Goal: Communication & Community: Connect with others

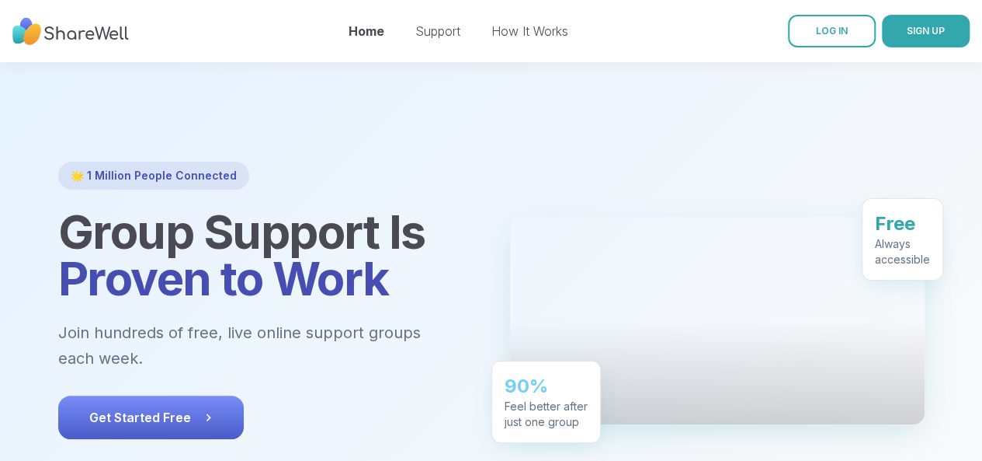
click at [179, 395] on button "Get Started Free" at bounding box center [151, 416] width 186 height 43
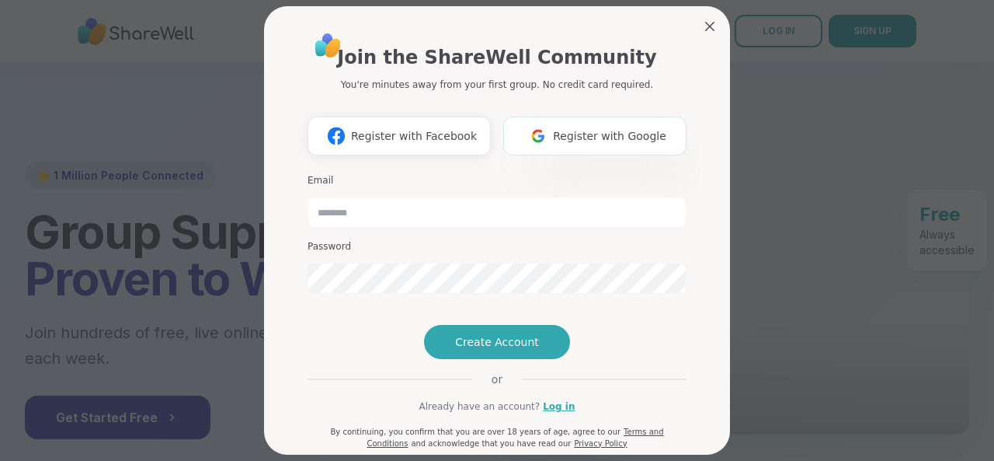
click at [539, 131] on img at bounding box center [538, 135] width 30 height 29
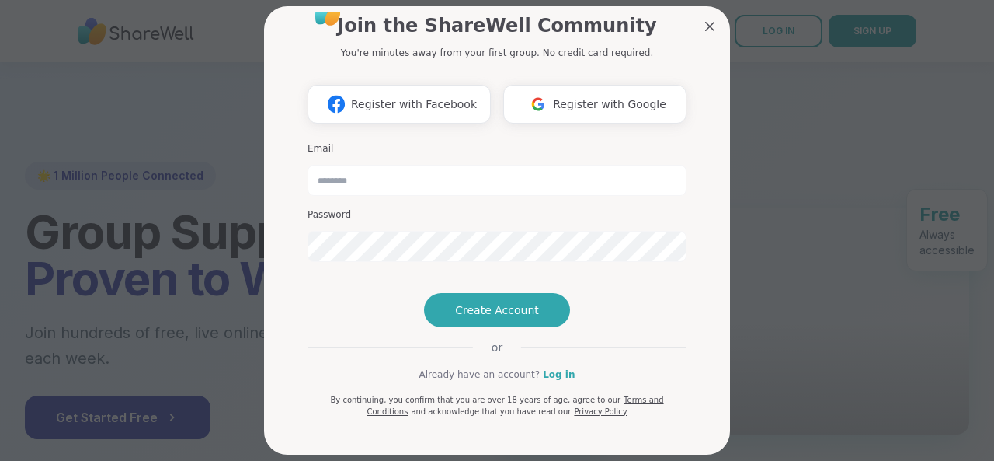
scroll to position [85, 0]
click at [491, 165] on input "email" at bounding box center [497, 180] width 379 height 31
type input "**********"
click at [489, 315] on span "Create Account" at bounding box center [497, 310] width 84 height 16
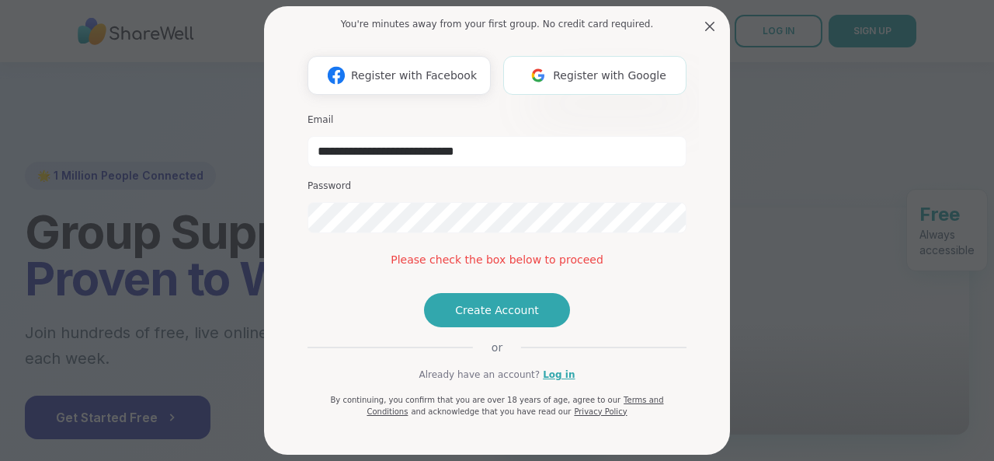
click at [610, 68] on span "Register with Google" at bounding box center [609, 76] width 113 height 16
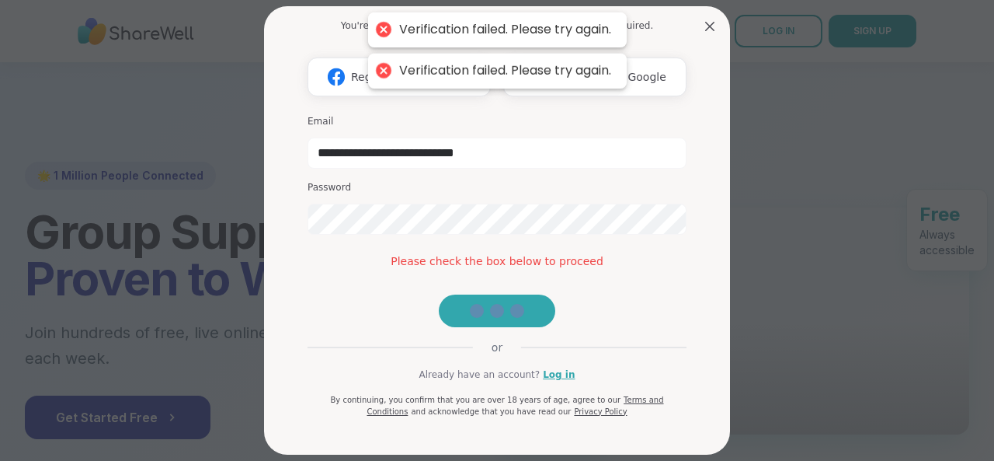
click at [530, 249] on div "**********" at bounding box center [497, 194] width 379 height 445
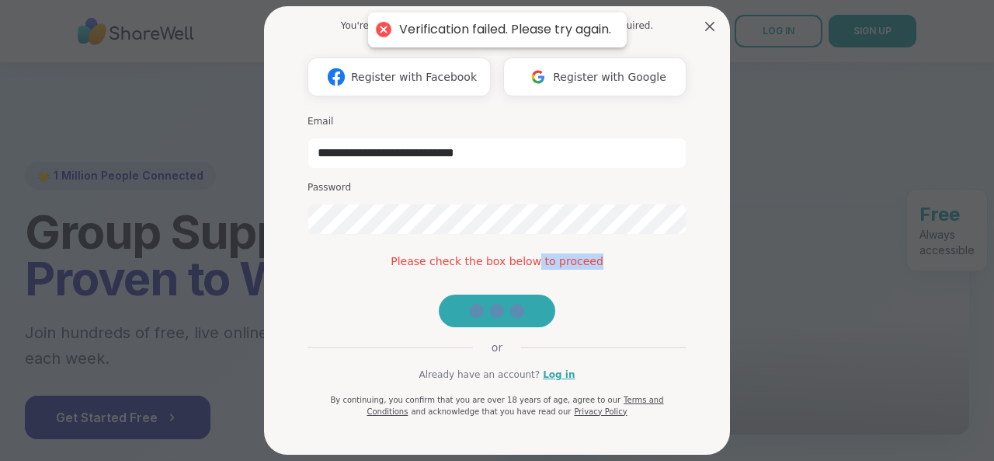
drag, startPoint x: 718, startPoint y: 303, endPoint x: 690, endPoint y: 317, distance: 31.3
click at [690, 317] on div at bounding box center [743, 320] width 454 height 227
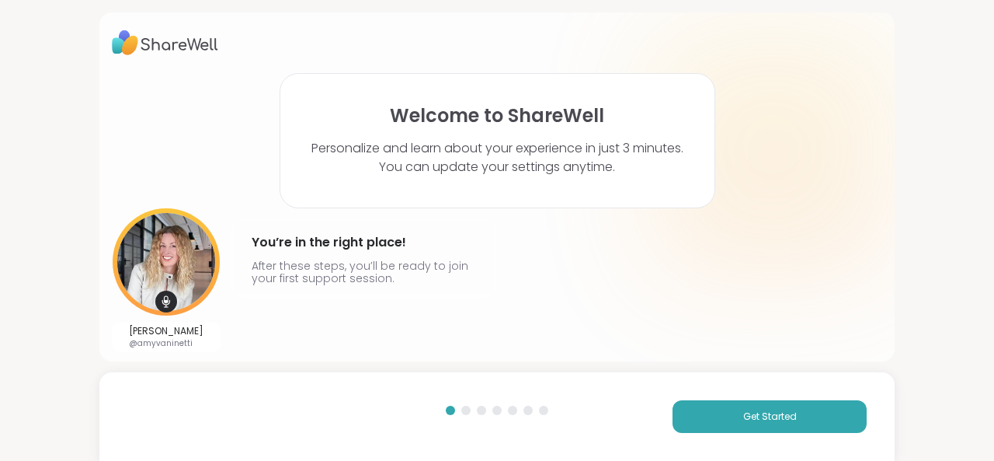
scroll to position [2, 0]
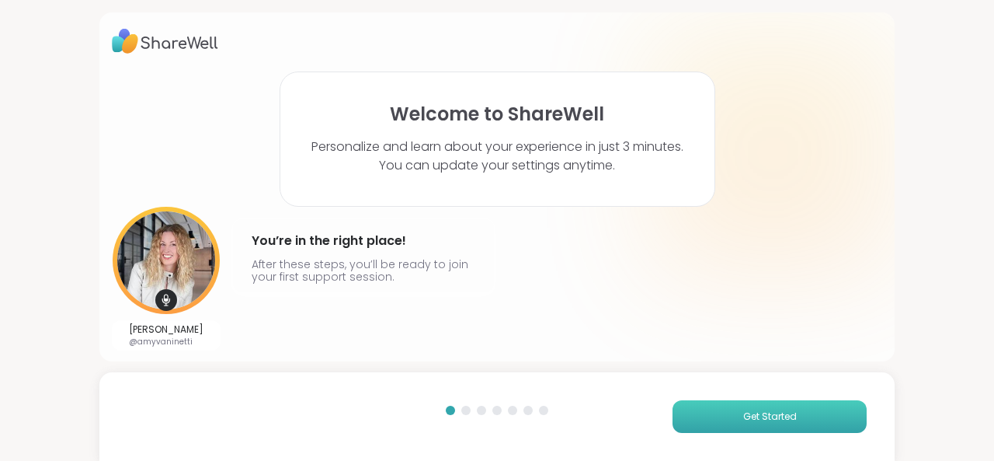
click at [690, 405] on button "Get Started" at bounding box center [770, 416] width 194 height 33
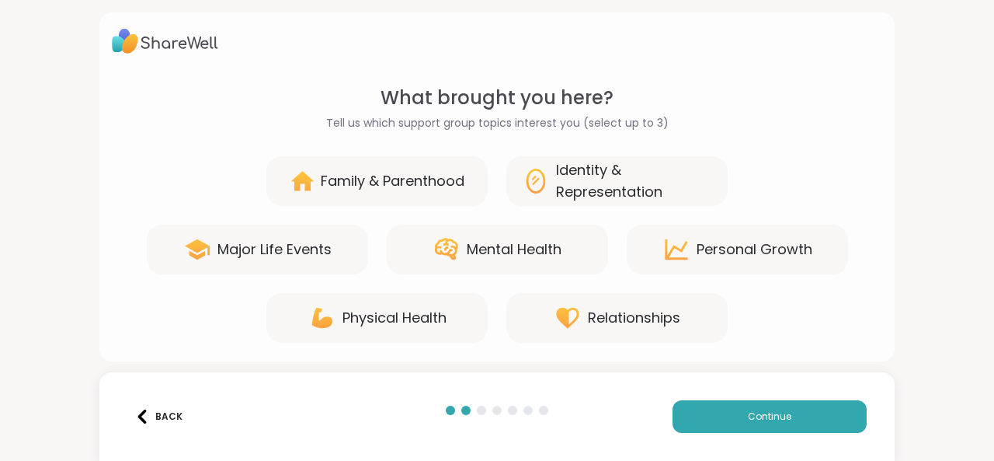
click at [669, 321] on div "Relationships" at bounding box center [634, 318] width 92 height 22
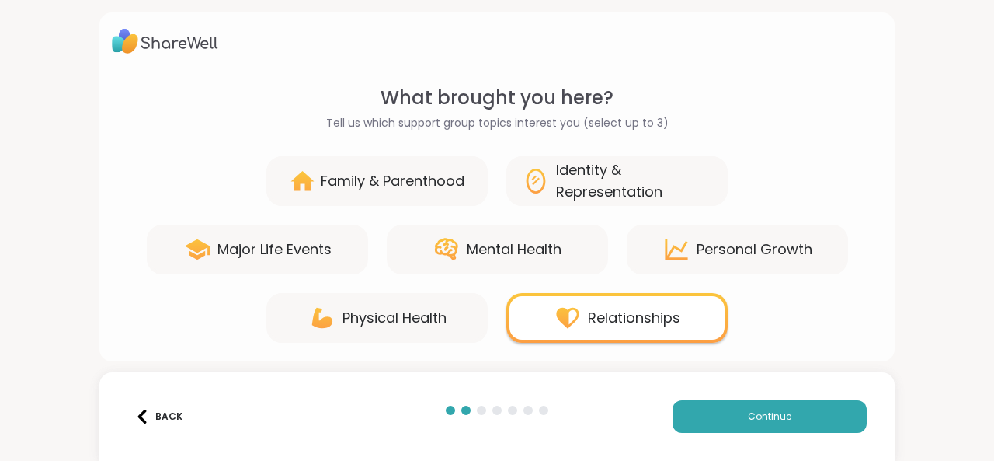
click at [702, 269] on div "Personal Growth" at bounding box center [737, 249] width 221 height 50
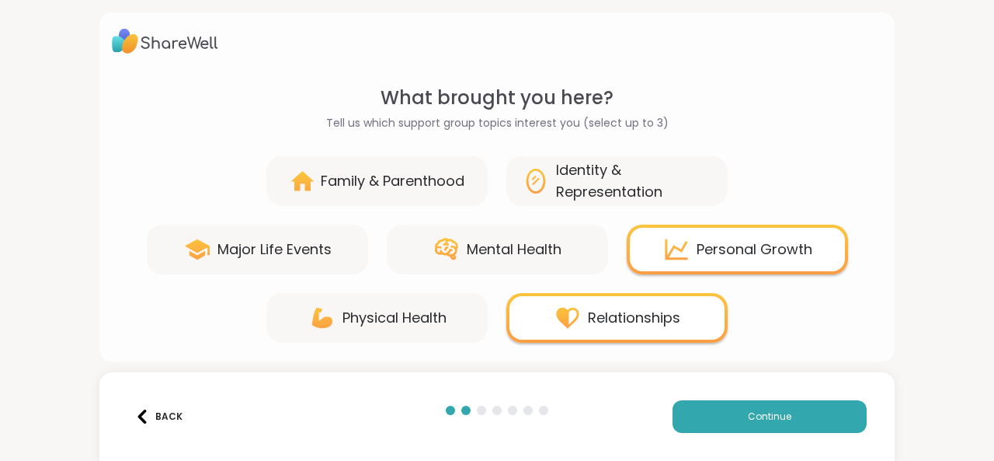
click at [557, 266] on div "Mental Health" at bounding box center [497, 249] width 221 height 50
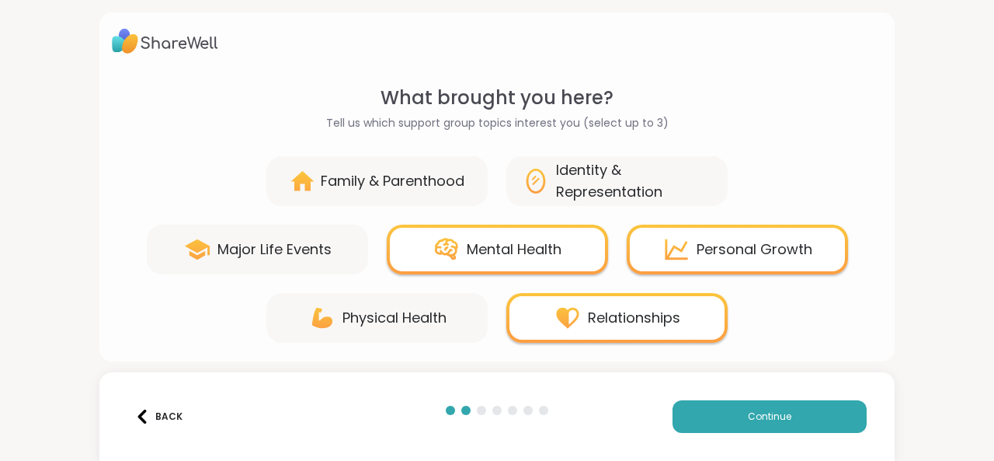
scroll to position [7, 0]
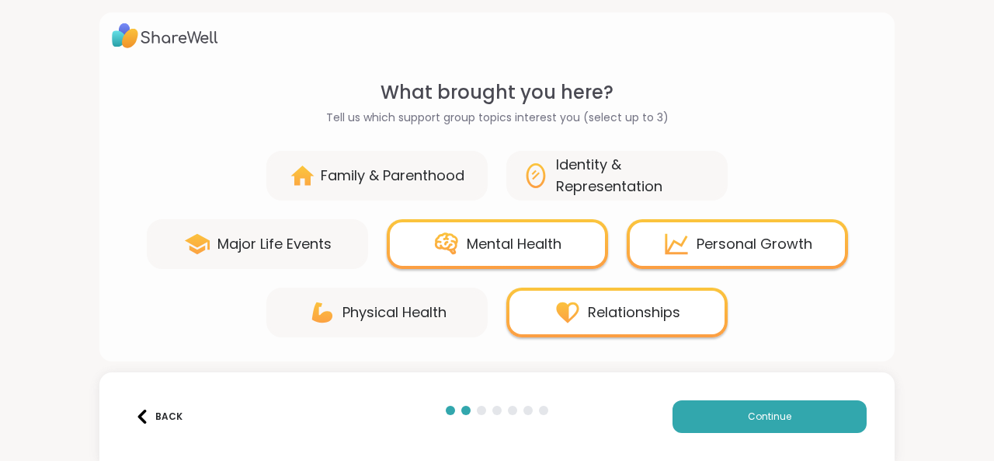
click at [413, 325] on div "Physical Health" at bounding box center [376, 312] width 221 height 50
click at [416, 321] on div "Physical Health" at bounding box center [395, 312] width 104 height 22
drag, startPoint x: 697, startPoint y: 409, endPoint x: 689, endPoint y: 411, distance: 8.1
click at [694, 411] on button "Continue" at bounding box center [770, 416] width 194 height 33
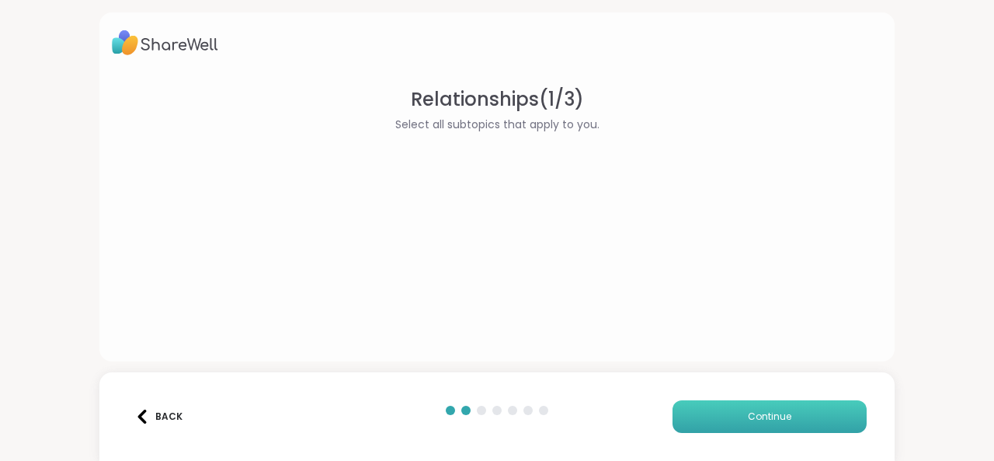
scroll to position [0, 0]
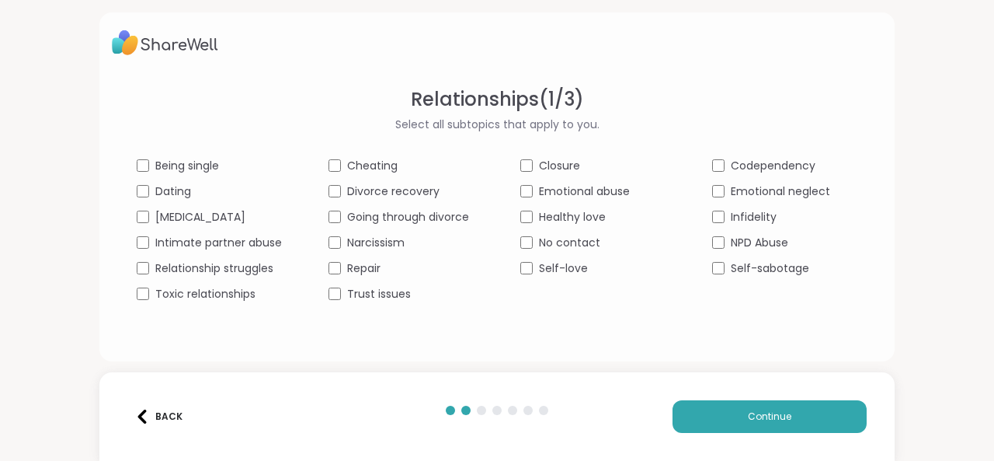
click at [216, 162] on span "Being single" at bounding box center [187, 166] width 64 height 16
click at [256, 271] on span "Relationship struggles" at bounding box center [214, 268] width 118 height 16
click at [379, 183] on span "Divorce recovery" at bounding box center [393, 191] width 92 height 16
click at [573, 187] on span "Emotional abuse" at bounding box center [584, 191] width 91 height 16
click at [719, 194] on div "Emotional neglect" at bounding box center [784, 191] width 145 height 16
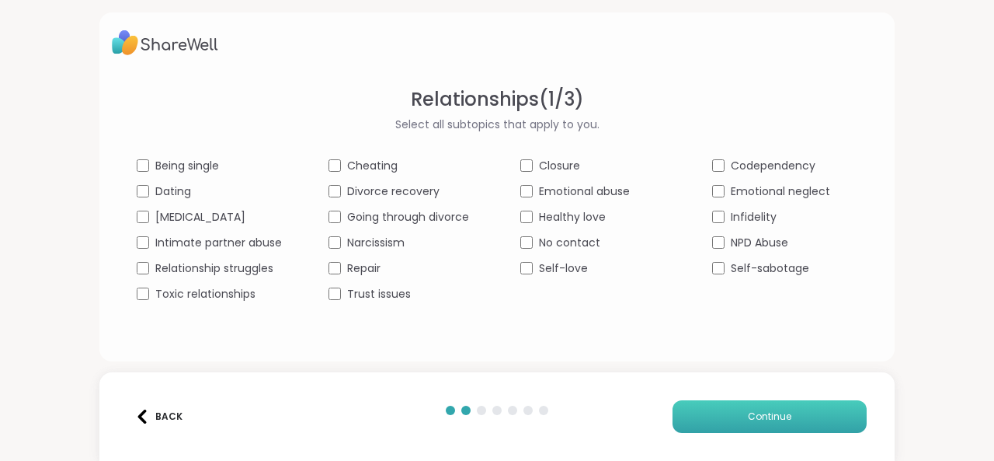
click at [761, 408] on button "Continue" at bounding box center [770, 416] width 194 height 33
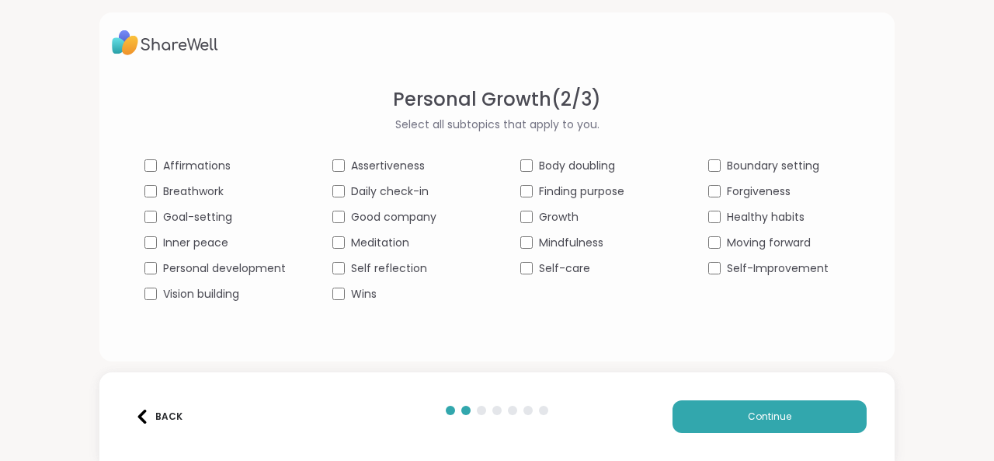
click at [206, 220] on span "Goal-setting" at bounding box center [197, 217] width 69 height 16
click at [213, 280] on div "Affirmations Assertiveness Body doubling Boundary setting Breathwork Daily chec…" at bounding box center [496, 230] width 705 height 144
click at [241, 271] on span "Personal development" at bounding box center [224, 268] width 123 height 16
click at [572, 184] on span "Finding purpose" at bounding box center [581, 191] width 85 height 16
click at [708, 400] on button "Continue" at bounding box center [770, 416] width 194 height 33
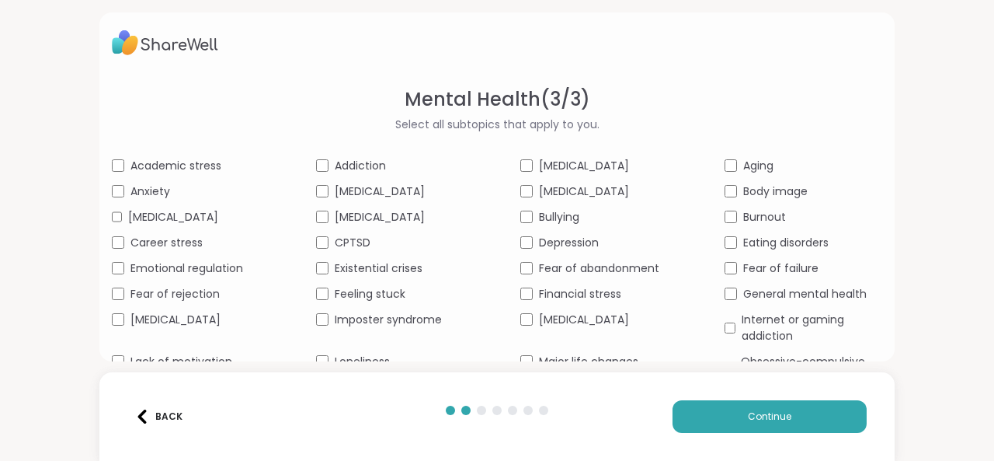
click at [162, 194] on span "Anxiety" at bounding box center [150, 191] width 40 height 16
click at [208, 276] on span "Emotional regulation" at bounding box center [186, 268] width 113 height 16
click at [190, 302] on span "Fear of rejection" at bounding box center [174, 294] width 89 height 16
click at [774, 276] on span "Fear of failure" at bounding box center [780, 268] width 75 height 16
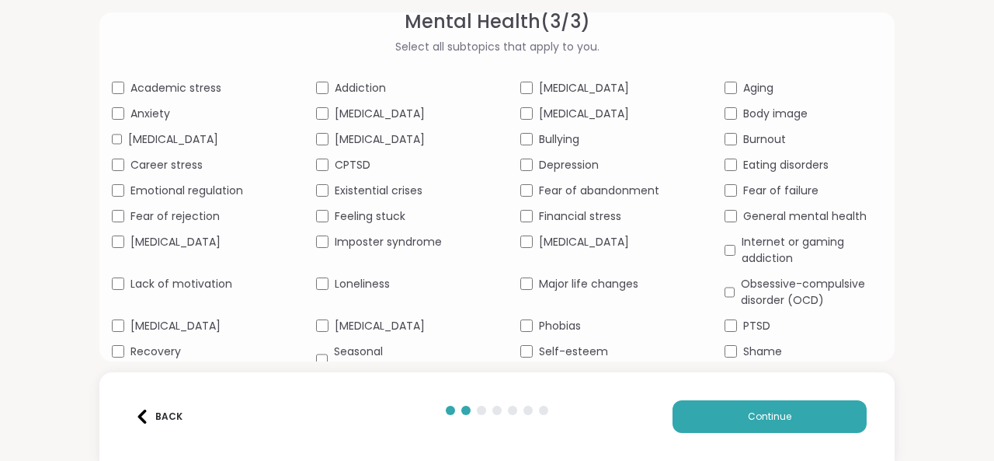
click at [555, 224] on span "Financial stress" at bounding box center [580, 216] width 82 height 16
click at [567, 173] on span "Depression" at bounding box center [569, 165] width 60 height 16
click at [603, 250] on span "[MEDICAL_DATA]" at bounding box center [584, 242] width 90 height 16
click at [397, 199] on span "Existential crises" at bounding box center [379, 191] width 88 height 16
click at [401, 224] on span "Feeling stuck" at bounding box center [370, 216] width 71 height 16
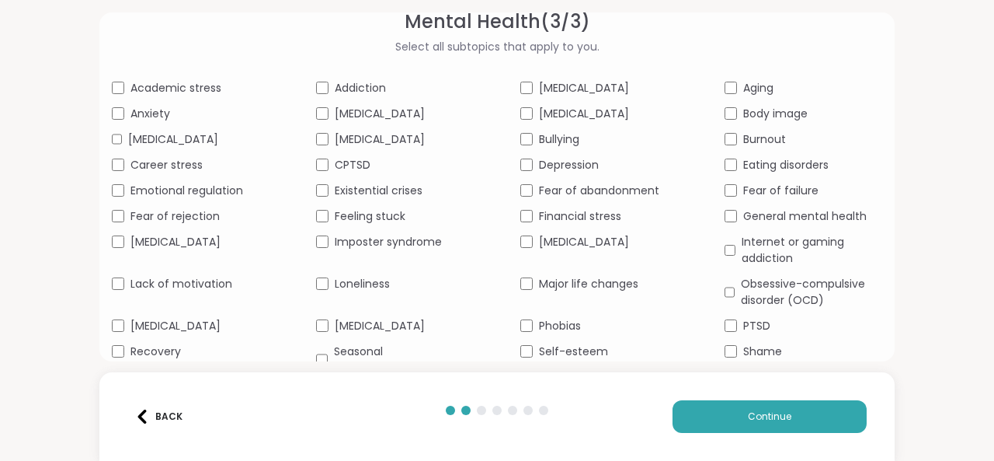
click at [377, 292] on span "Loneliness" at bounding box center [362, 284] width 55 height 16
click at [791, 433] on div "Back Continue" at bounding box center [496, 416] width 795 height 89
click at [780, 423] on button "Continue" at bounding box center [770, 416] width 194 height 33
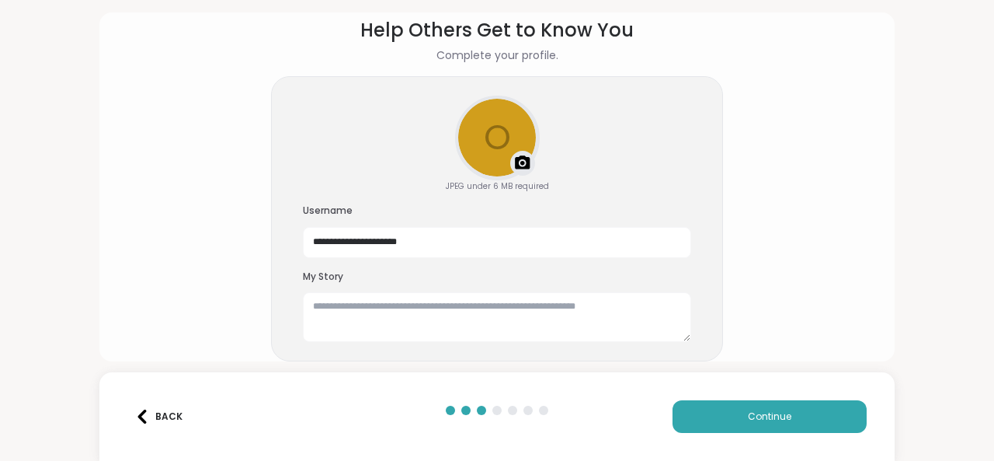
scroll to position [68, 0]
click at [494, 149] on div "Upload a profile photo" at bounding box center [498, 139] width 82 height 82
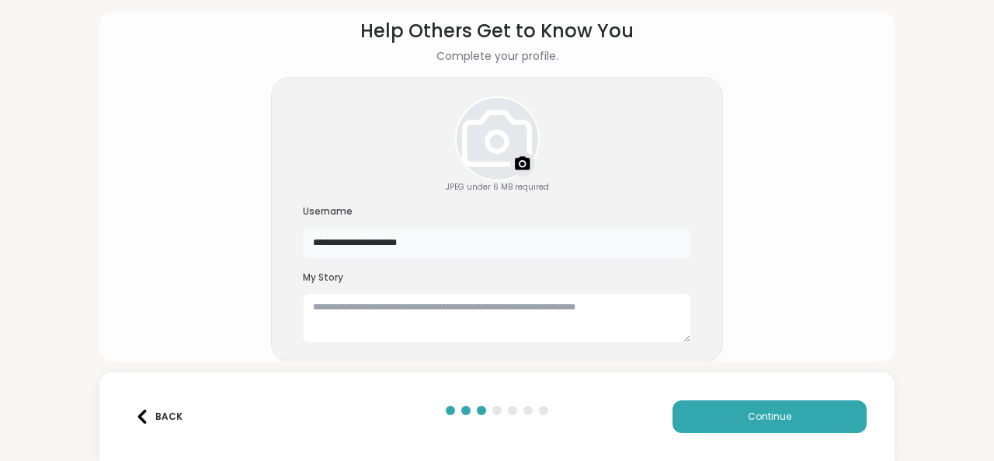
click at [405, 234] on input "**********" at bounding box center [497, 243] width 388 height 31
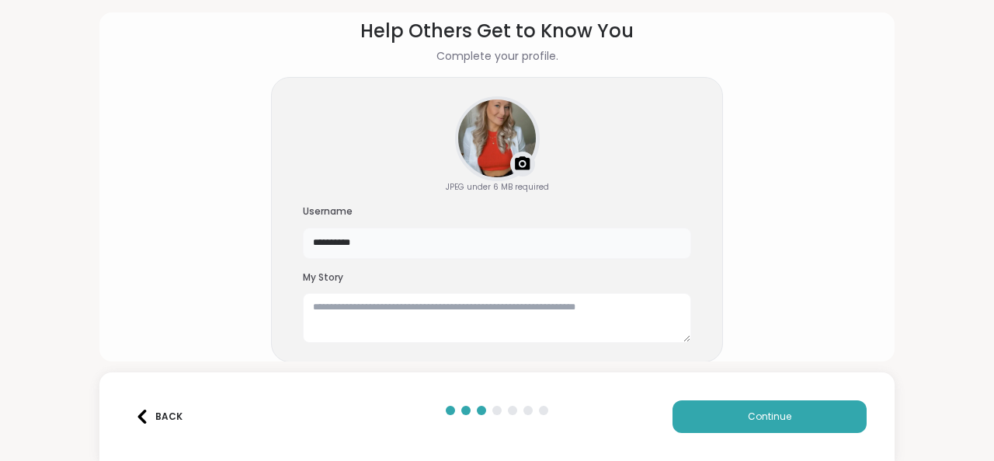
type input "*********"
click at [409, 300] on textarea at bounding box center [497, 318] width 388 height 50
click at [442, 304] on textarea "**********" at bounding box center [497, 318] width 388 height 50
click at [446, 304] on textarea "**********" at bounding box center [497, 318] width 388 height 50
click at [626, 310] on textarea "**********" at bounding box center [497, 318] width 388 height 50
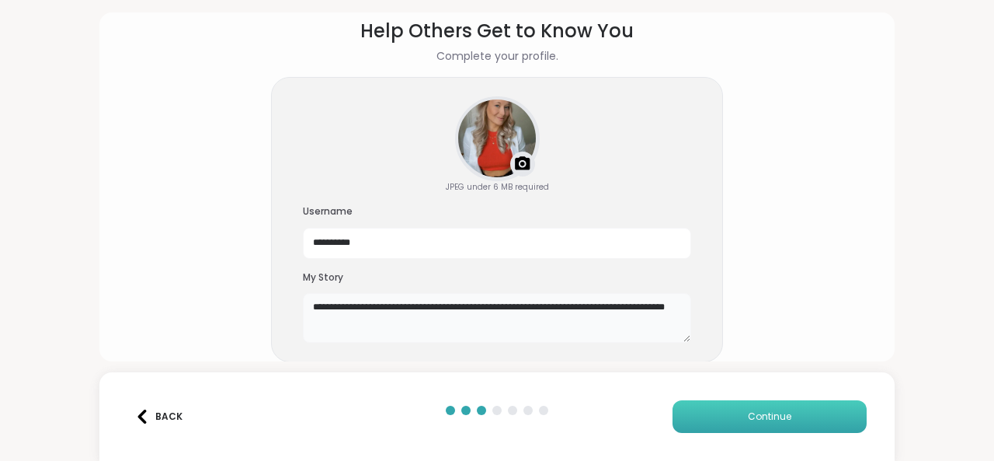
type textarea "**********"
click at [767, 405] on button "Continue" at bounding box center [770, 416] width 194 height 33
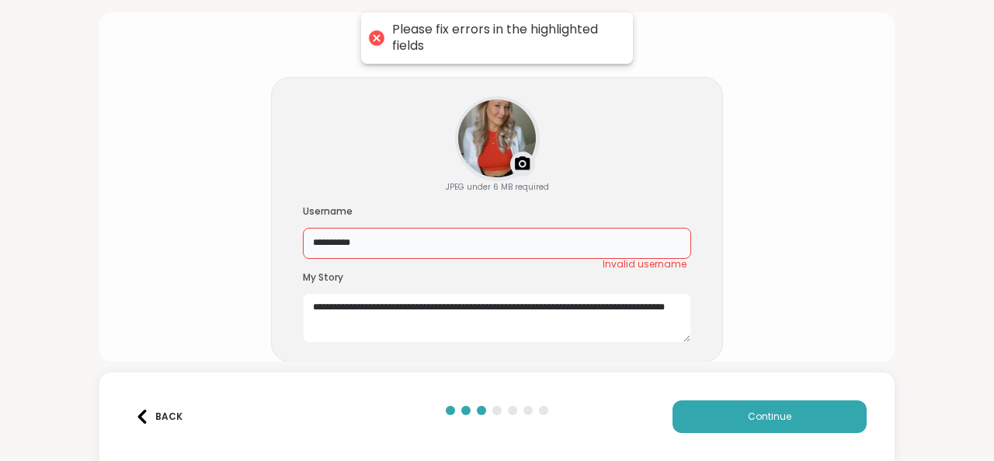
click at [582, 240] on input "*********" at bounding box center [497, 243] width 388 height 31
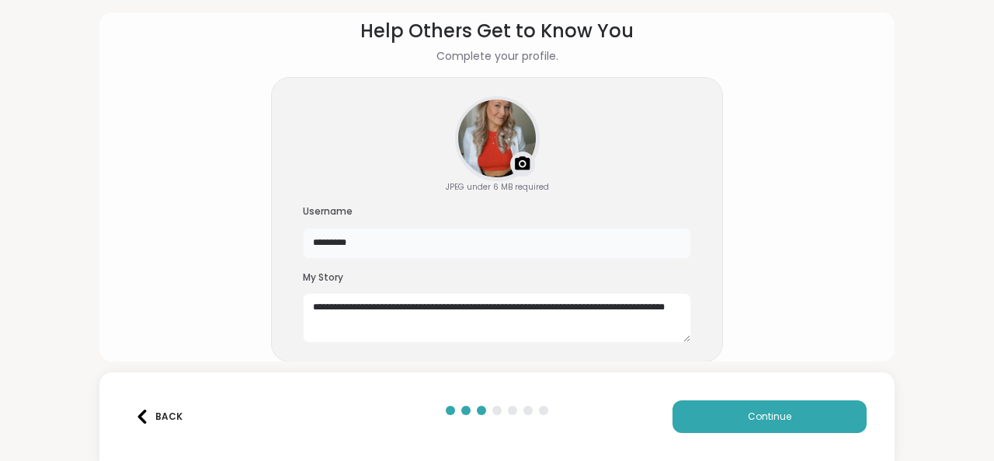
type input "**********"
click at [788, 428] on button "Continue" at bounding box center [770, 416] width 194 height 33
click at [790, 417] on button "Continue" at bounding box center [770, 416] width 194 height 33
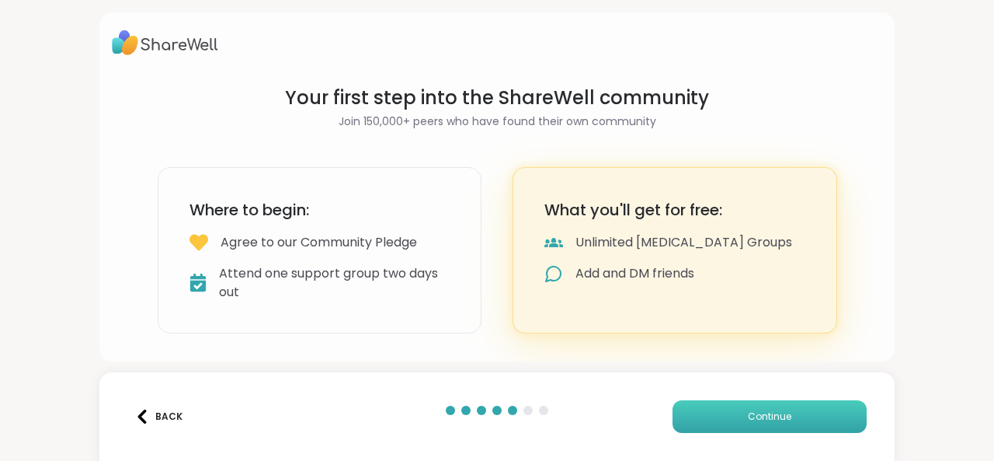
scroll to position [0, 0]
click at [790, 417] on button "Continue" at bounding box center [770, 416] width 194 height 33
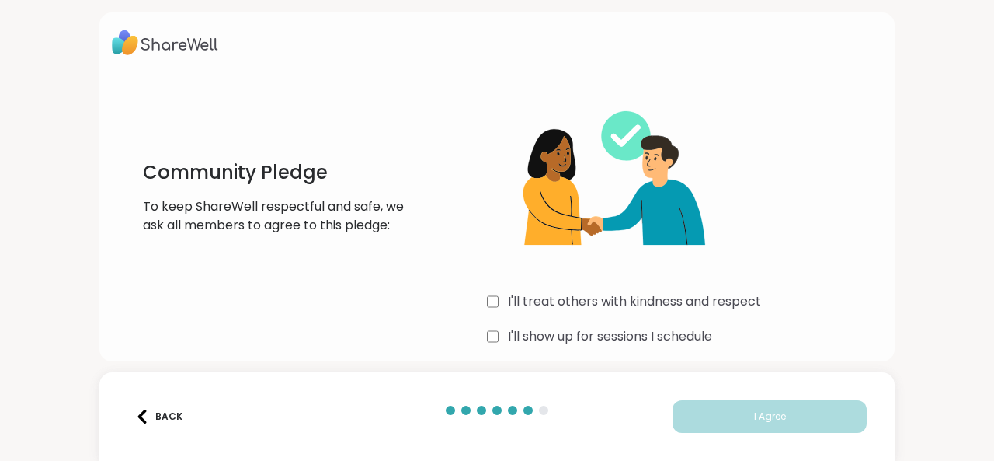
click at [694, 297] on label "I'll treat others with kindness and respect" at bounding box center [634, 301] width 253 height 19
click at [682, 339] on label "I'll show up for sessions I schedule" at bounding box center [610, 336] width 204 height 19
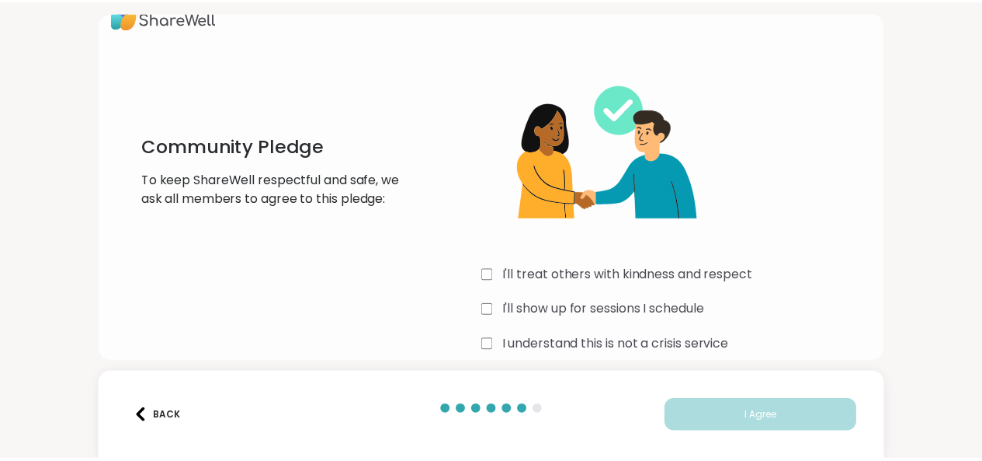
scroll to position [47, 0]
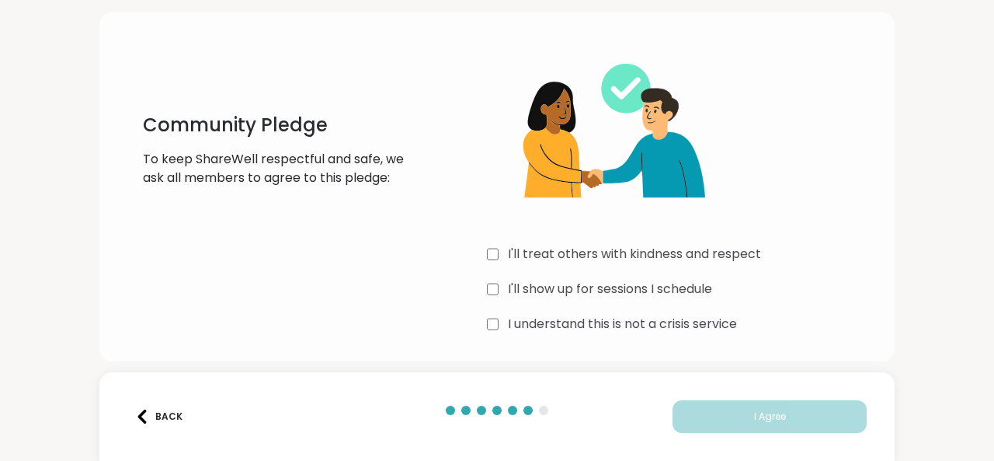
click at [683, 329] on label "I understand this is not a crisis service" at bounding box center [622, 324] width 229 height 19
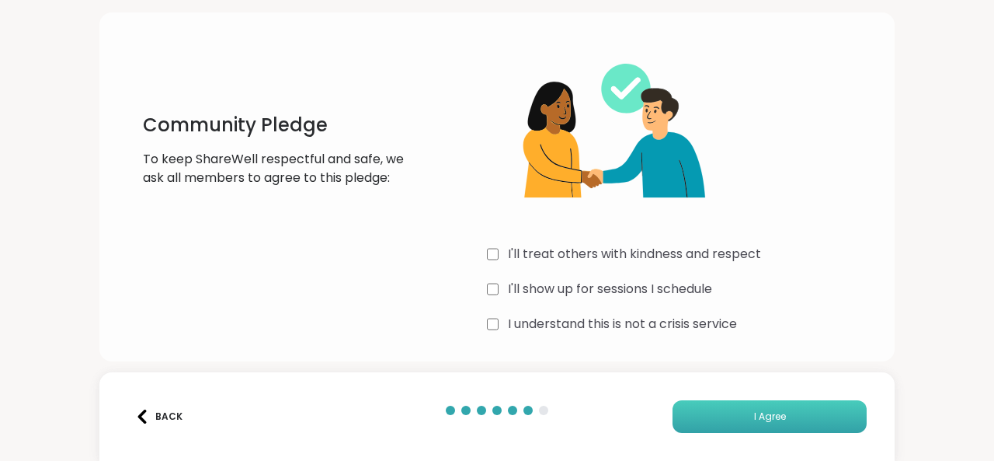
click at [754, 415] on span "I Agree" at bounding box center [770, 416] width 32 height 14
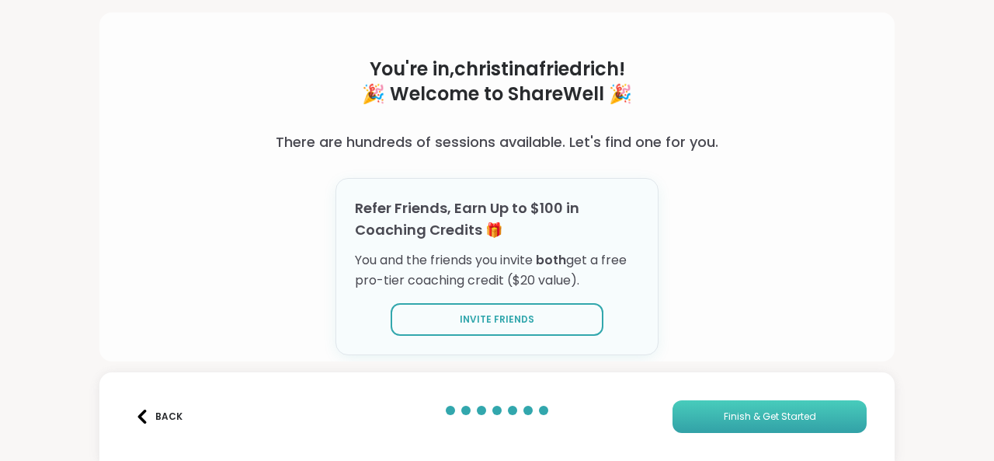
click at [746, 417] on span "Finish & Get Started" at bounding box center [770, 416] width 92 height 14
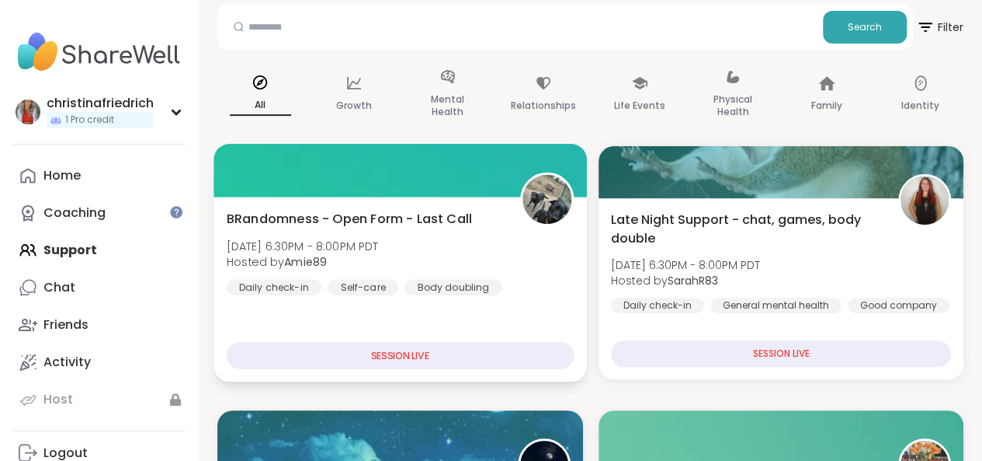
scroll to position [155, 0]
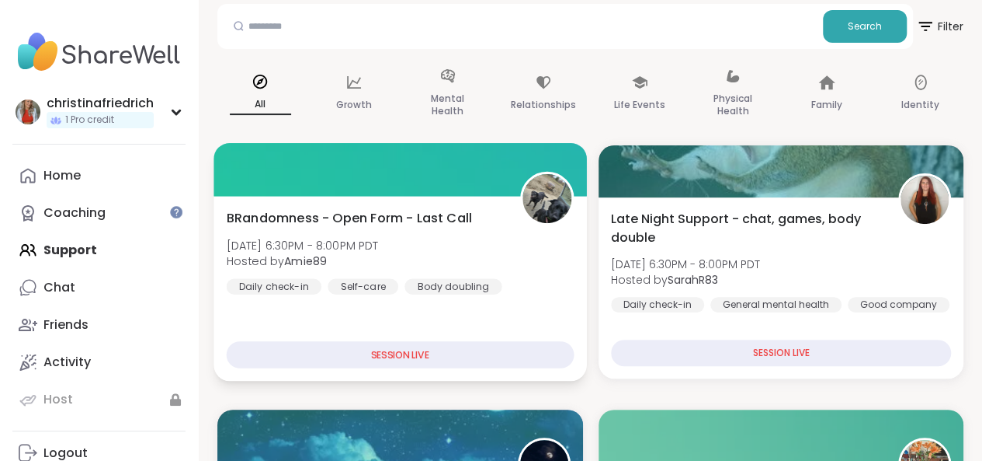
click at [393, 352] on div "SESSION LIVE" at bounding box center [400, 354] width 347 height 27
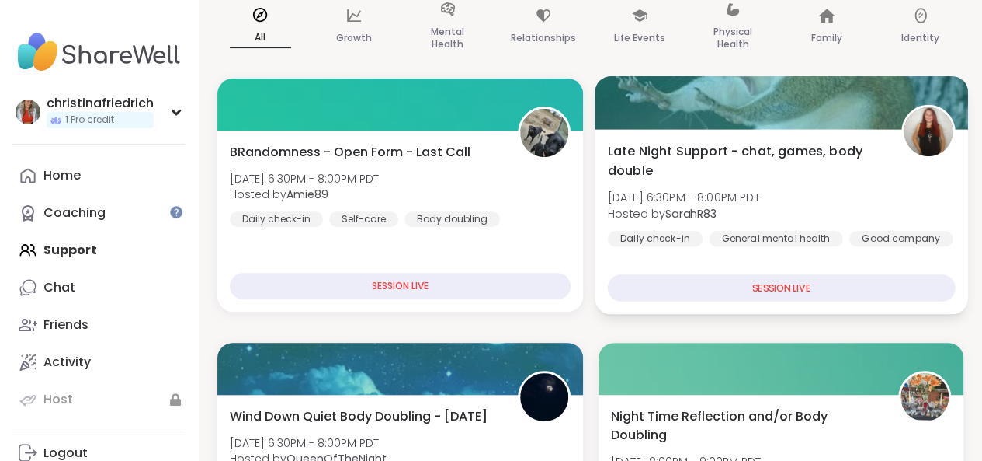
scroll to position [311, 0]
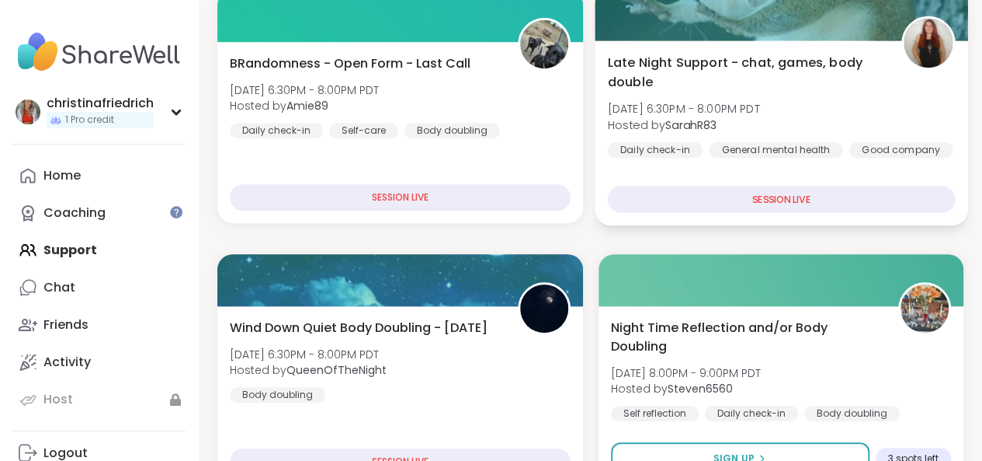
click at [749, 207] on div "SESSION LIVE" at bounding box center [780, 199] width 347 height 27
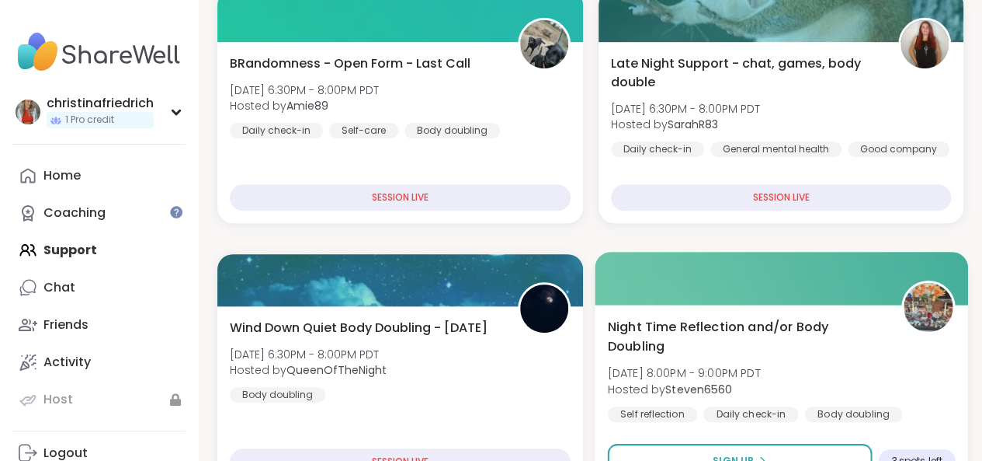
scroll to position [544, 0]
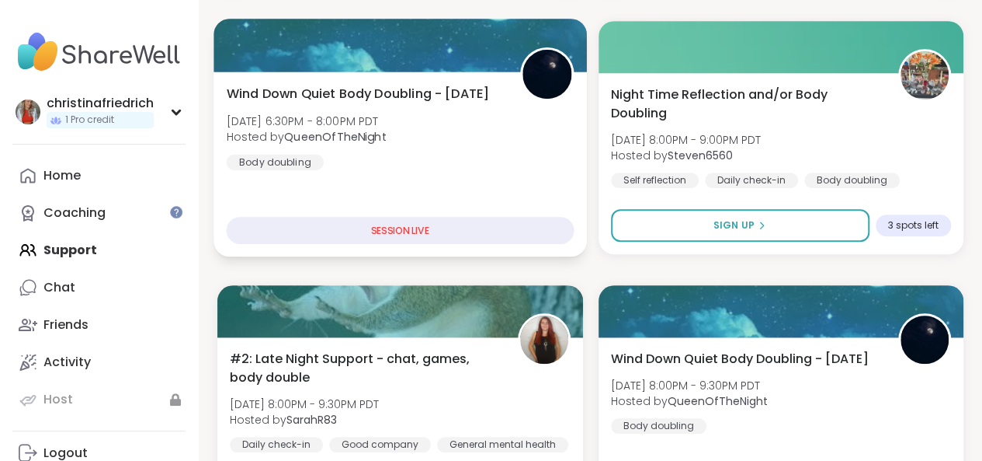
click at [482, 228] on div "SESSION LIVE" at bounding box center [400, 230] width 347 height 27
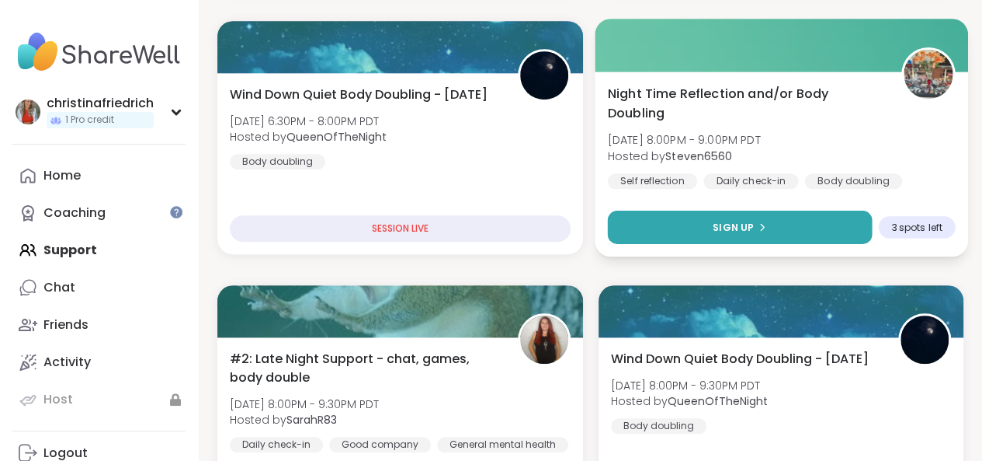
click at [676, 211] on button "Sign Up" at bounding box center [739, 226] width 264 height 33
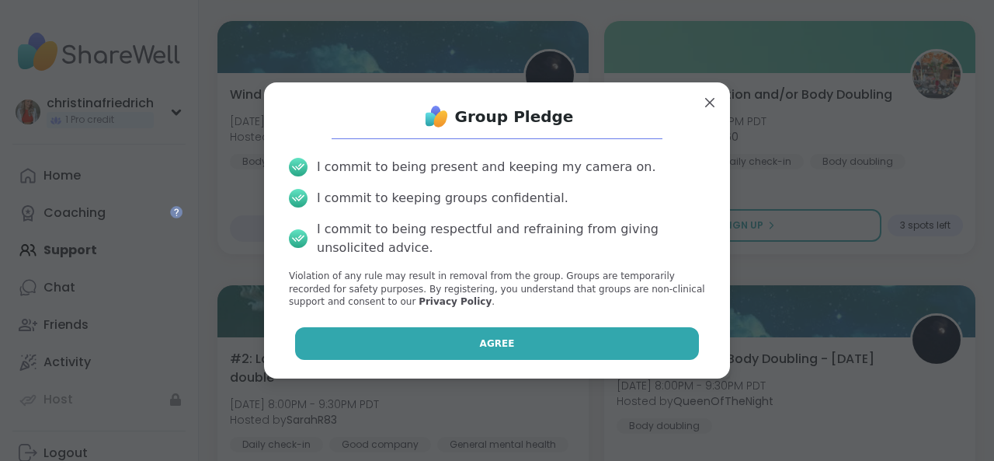
click at [579, 344] on button "Agree" at bounding box center [497, 343] width 405 height 33
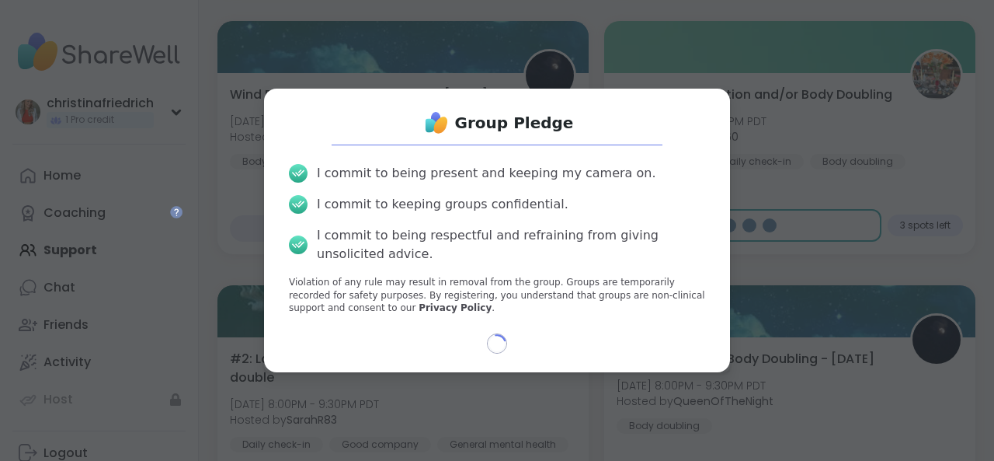
select select "**"
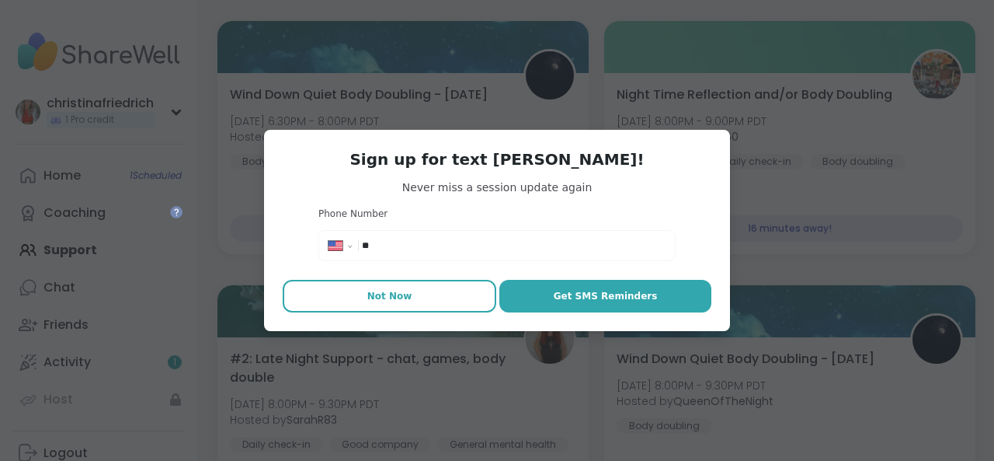
click at [377, 294] on span "Not Now" at bounding box center [389, 296] width 45 height 14
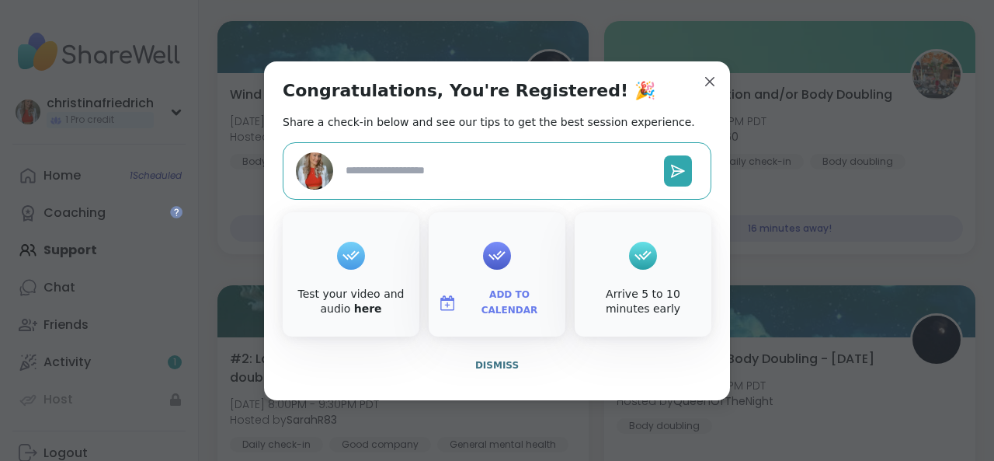
click at [551, 172] on textarea at bounding box center [498, 170] width 318 height 29
type textarea "*"
type textarea "**"
type textarea "*"
type textarea "***"
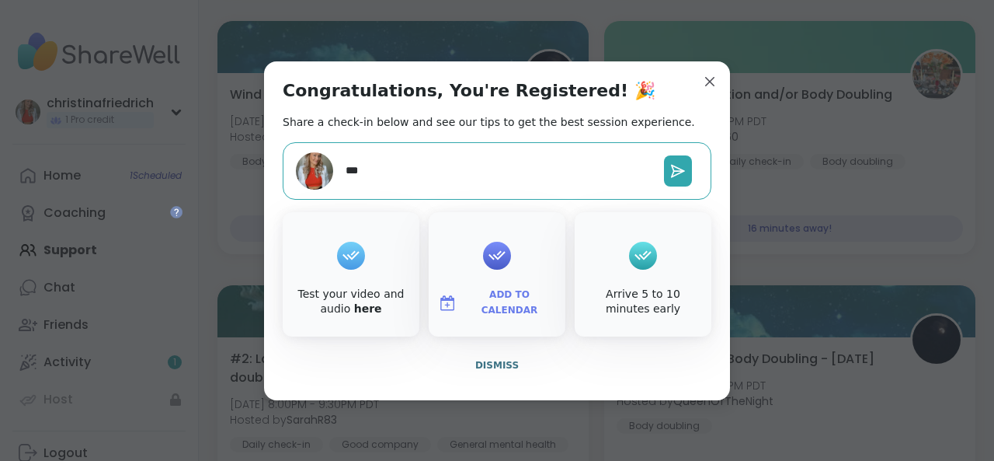
type textarea "*"
type textarea "****"
type textarea "*"
type textarea "******"
click at [664, 180] on button at bounding box center [678, 170] width 28 height 31
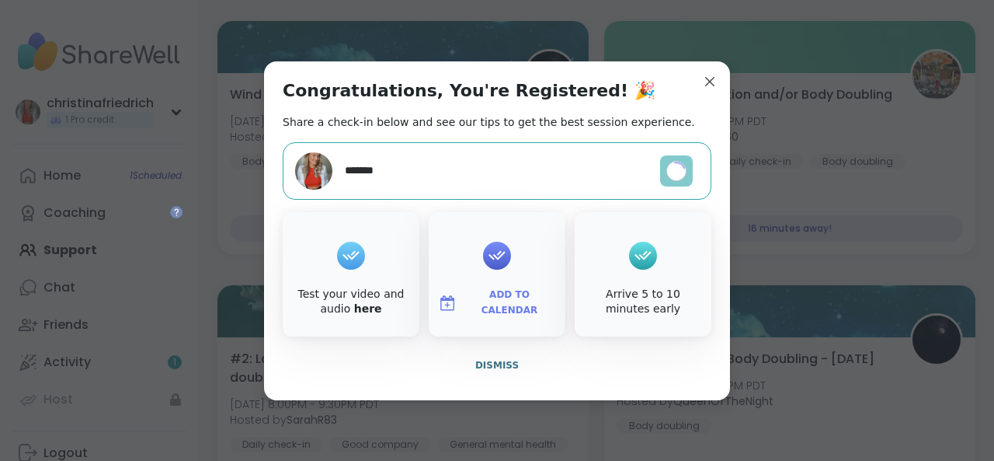
type textarea "*"
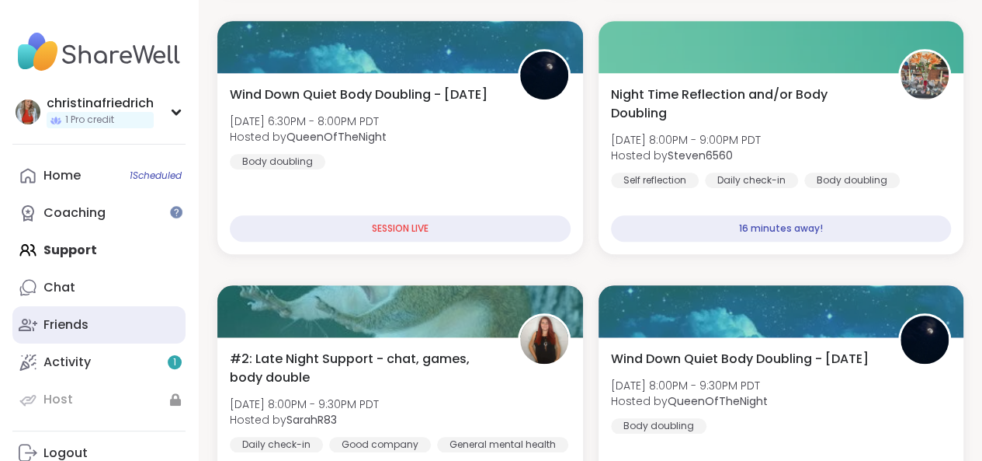
click at [104, 333] on link "Friends" at bounding box center [98, 324] width 173 height 37
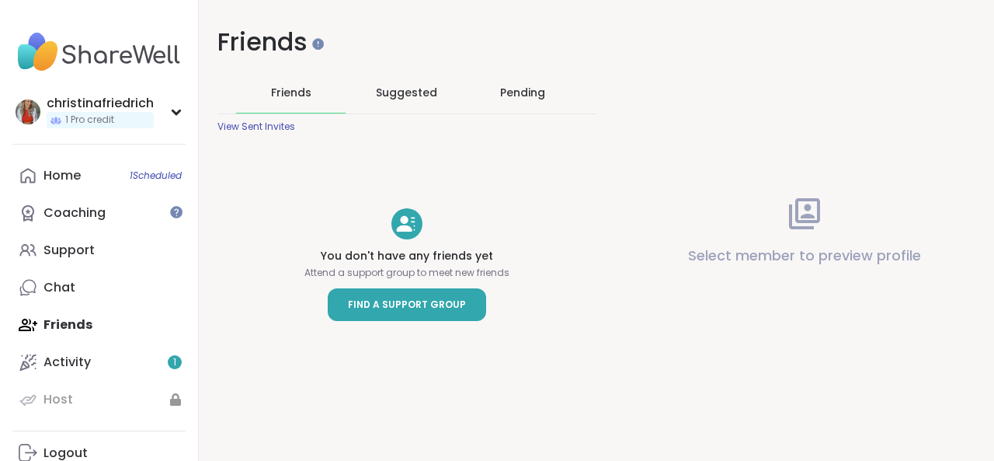
click at [391, 297] on span "Find a Support Group" at bounding box center [407, 305] width 118 height 16
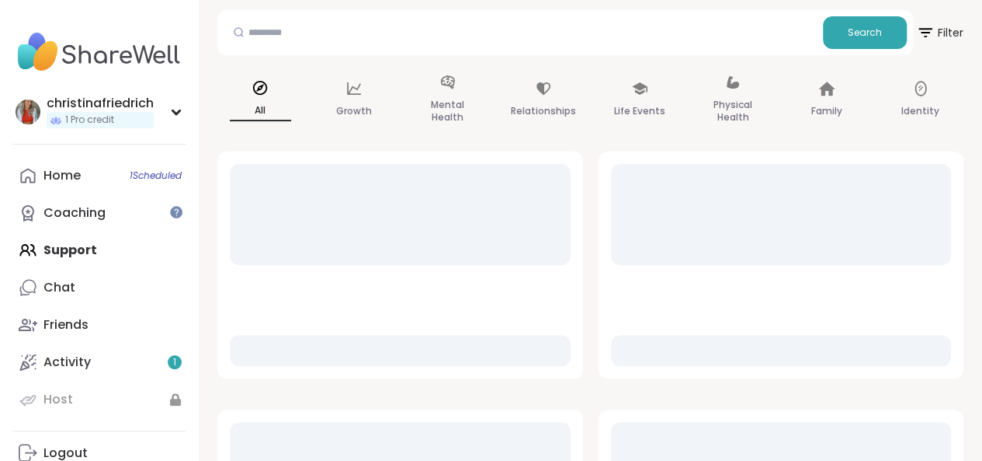
scroll to position [155, 0]
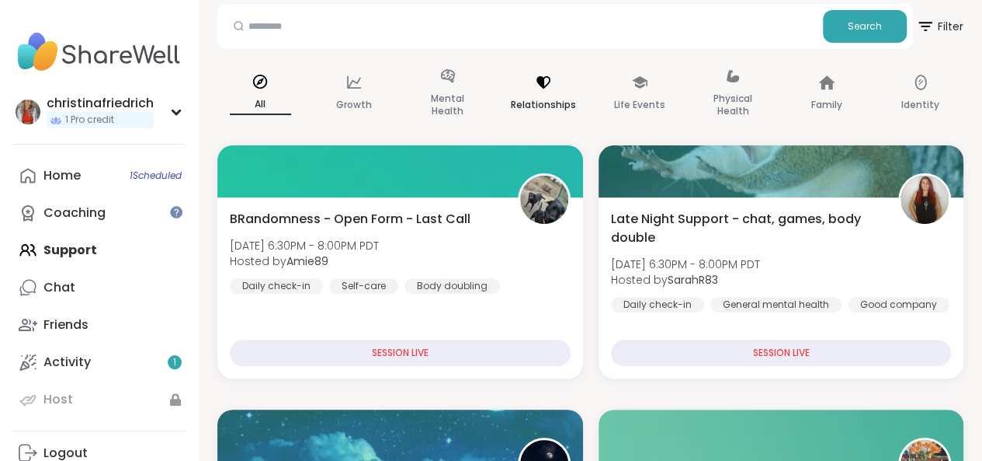
click at [544, 99] on p "Relationships" at bounding box center [543, 105] width 65 height 19
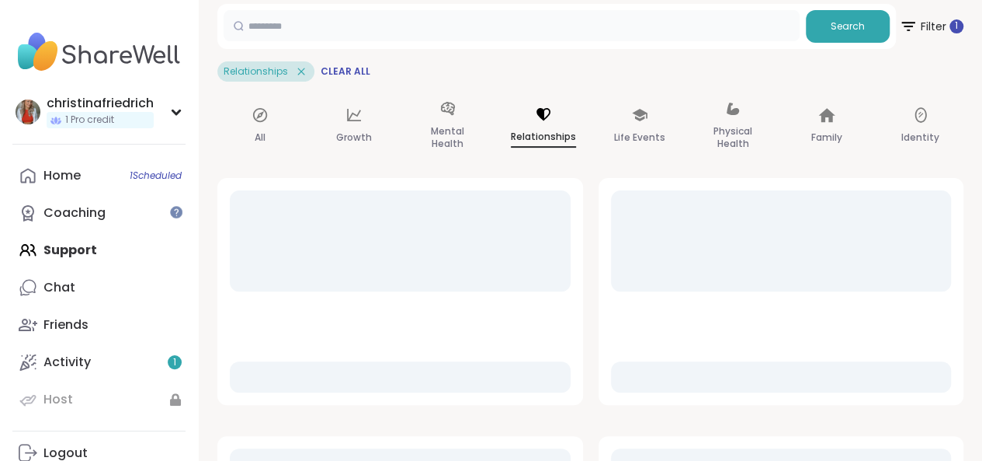
click at [440, 38] on input "text" at bounding box center [512, 25] width 576 height 31
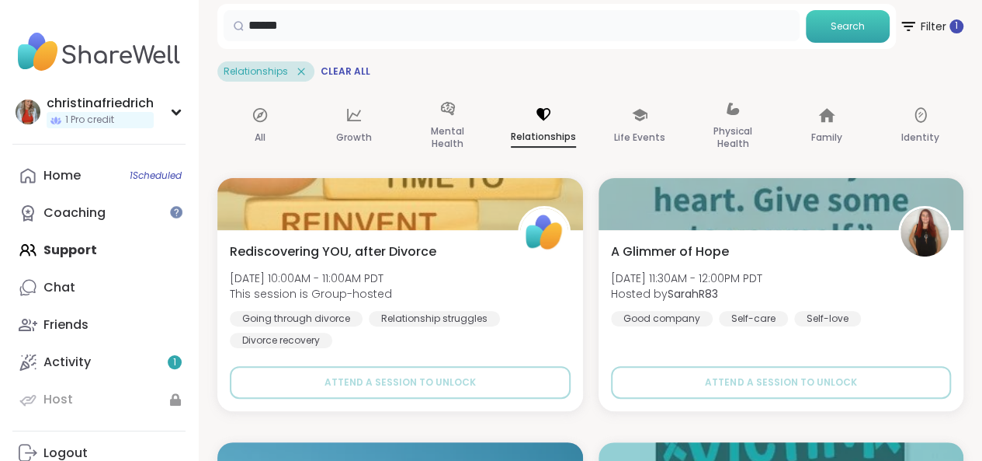
type input "******"
click at [828, 28] on button "Search" at bounding box center [848, 26] width 84 height 33
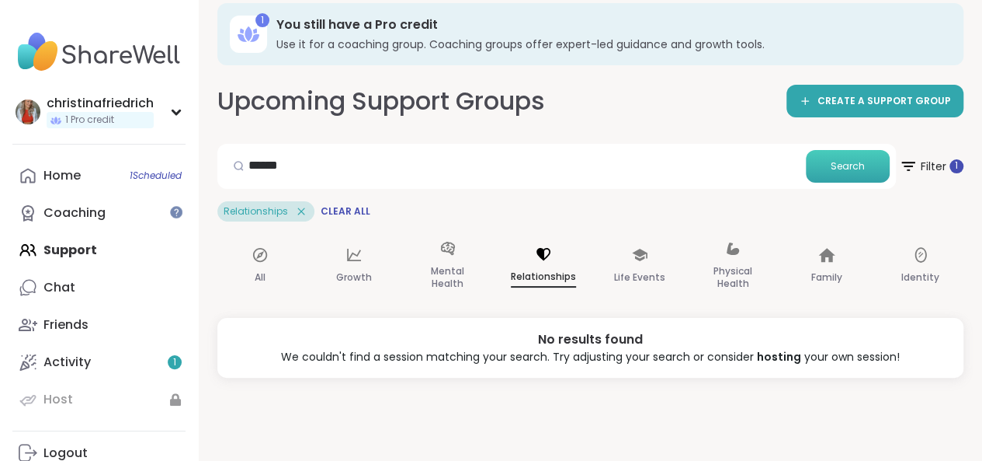
scroll to position [16, 0]
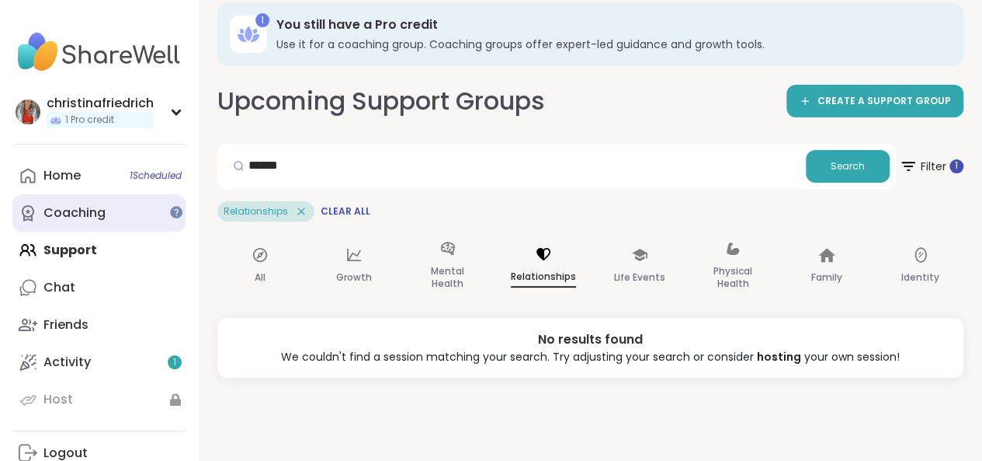
click at [108, 213] on link "Coaching" at bounding box center [98, 212] width 173 height 37
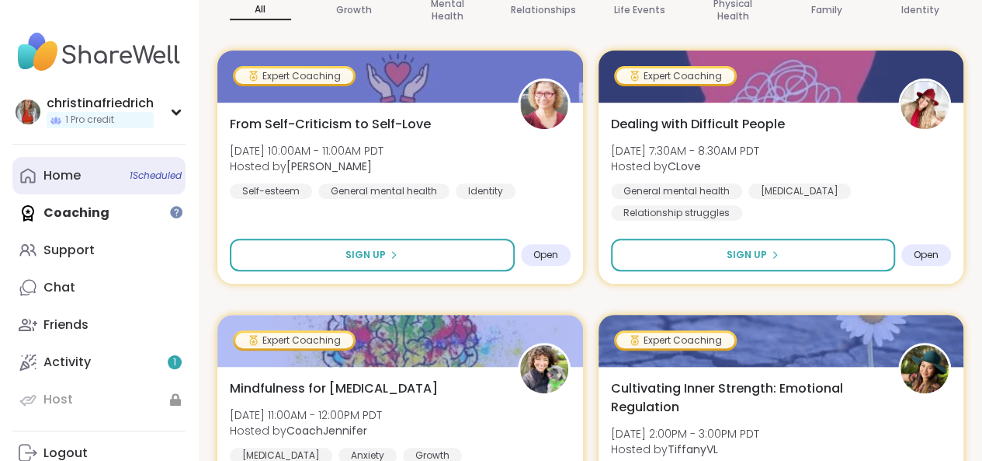
scroll to position [311, 0]
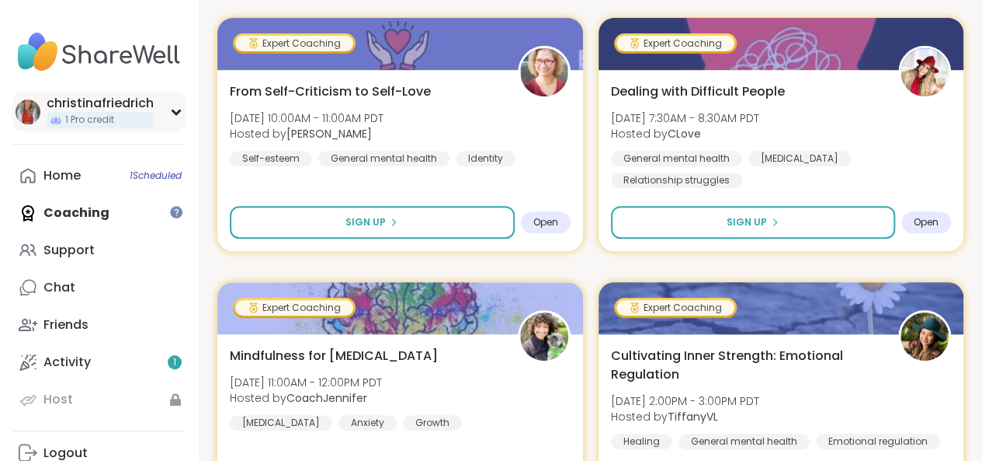
click at [182, 117] on div "[PERSON_NAME] 1 Pro credit" at bounding box center [98, 112] width 173 height 40
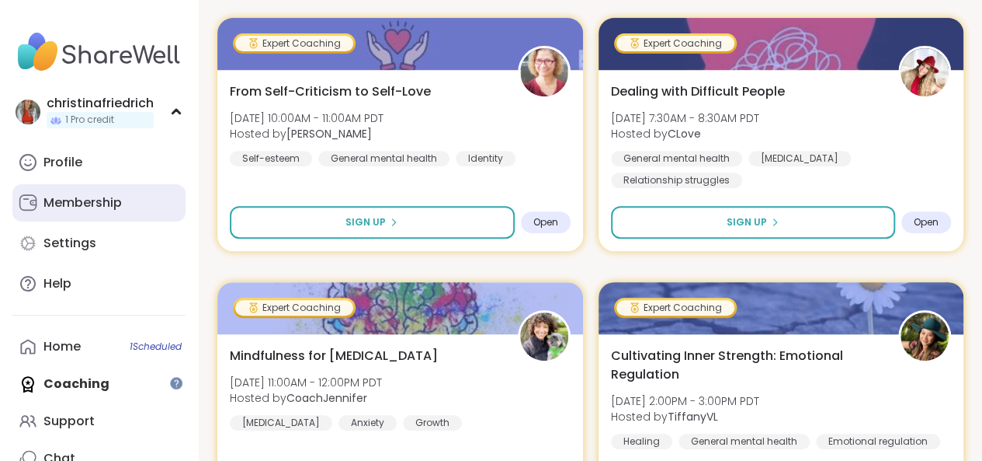
click at [141, 184] on link "Membership" at bounding box center [98, 202] width 173 height 37
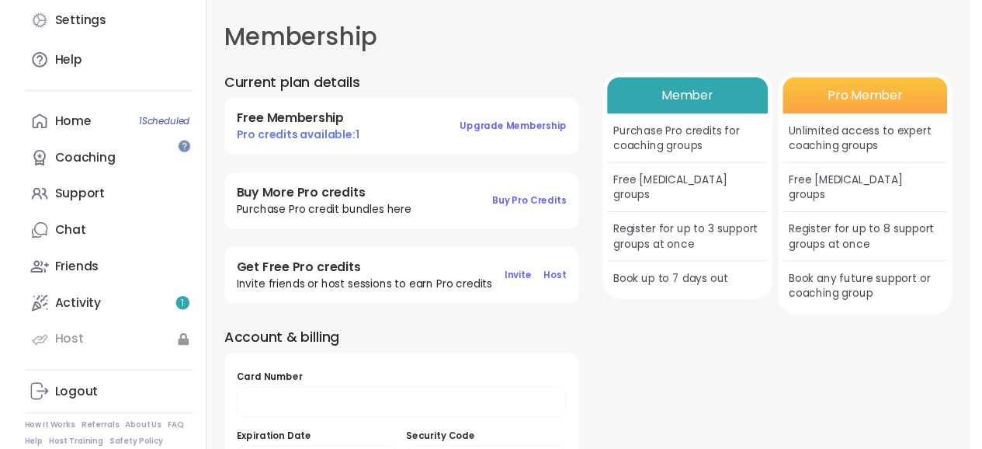
scroll to position [233, 0]
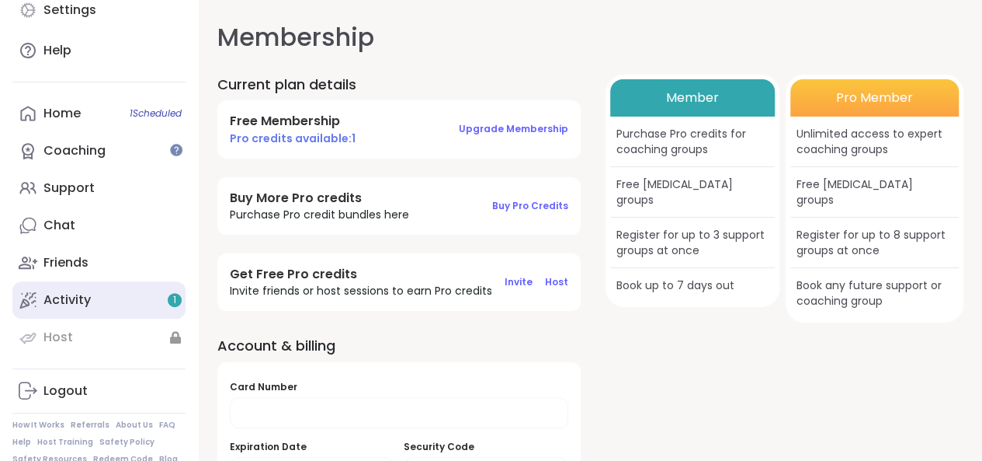
click at [111, 299] on link "Activity 1" at bounding box center [98, 299] width 173 height 37
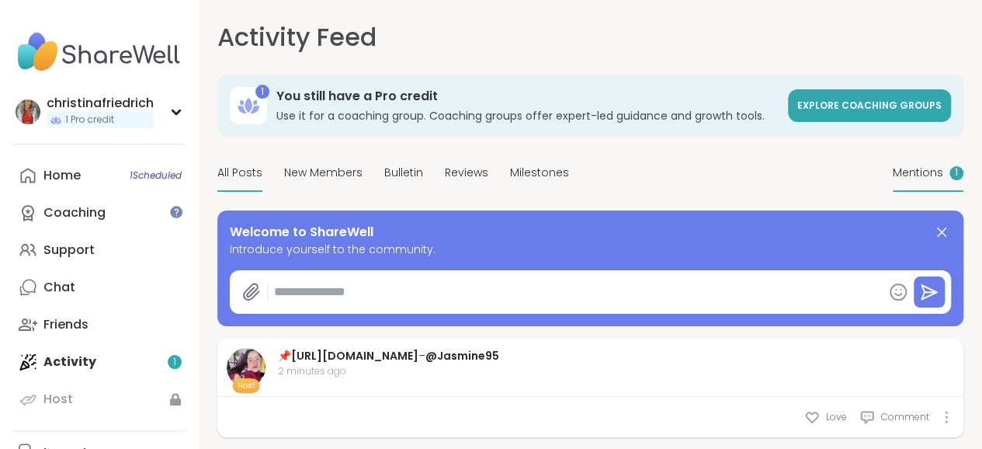
click at [893, 181] on span "Mentions" at bounding box center [918, 173] width 50 height 16
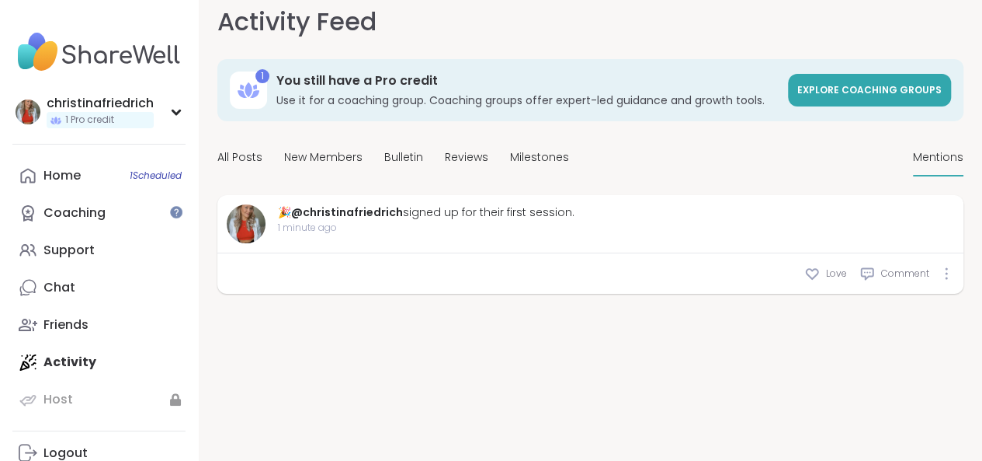
scroll to position [53, 0]
click at [0, 0] on link "Visit Host’s Profile" at bounding box center [0, 0] width 0 height 0
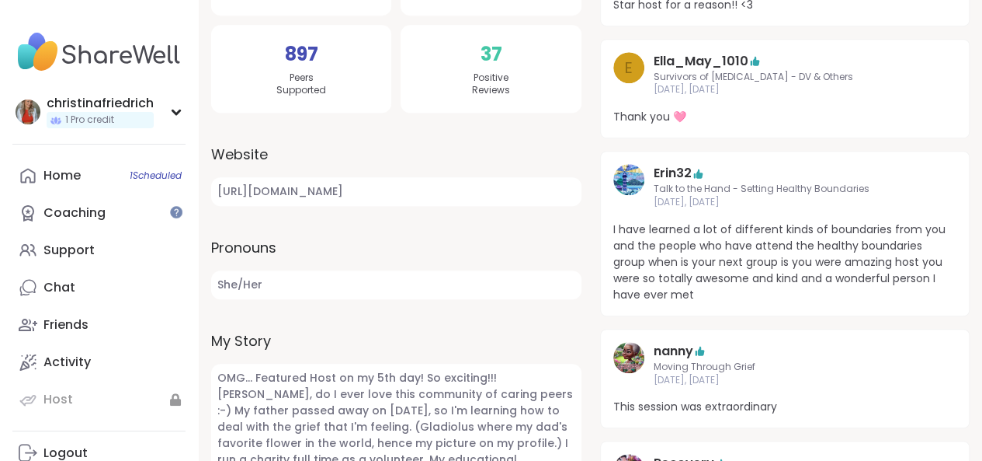
scroll to position [155, 0]
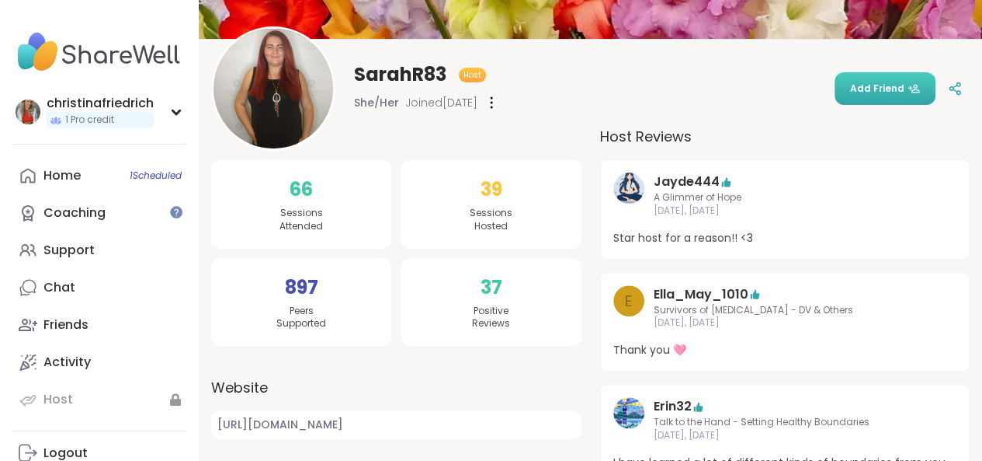
click at [908, 84] on icon at bounding box center [914, 88] width 12 height 12
click at [325, 215] on div "66 Sessions Attended" at bounding box center [301, 204] width 180 height 89
click at [300, 269] on div "897 Peers Supported" at bounding box center [301, 302] width 180 height 89
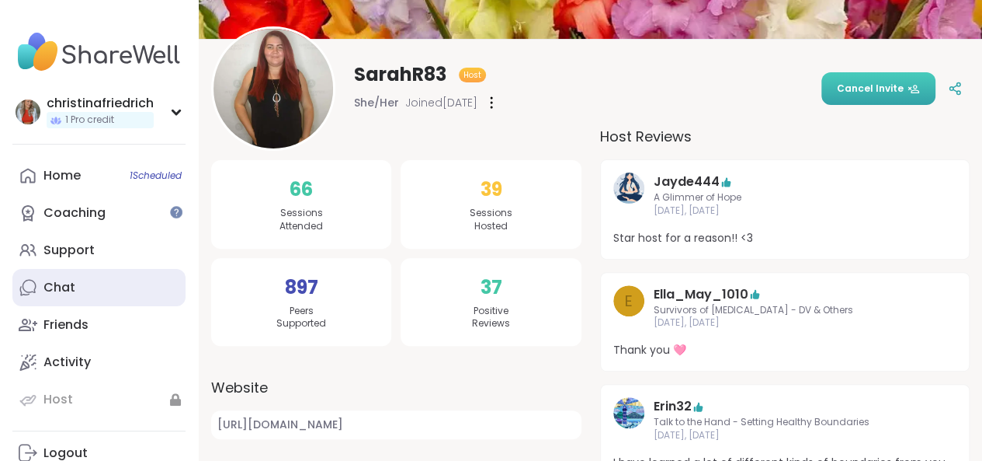
click at [108, 285] on link "Chat" at bounding box center [98, 287] width 173 height 37
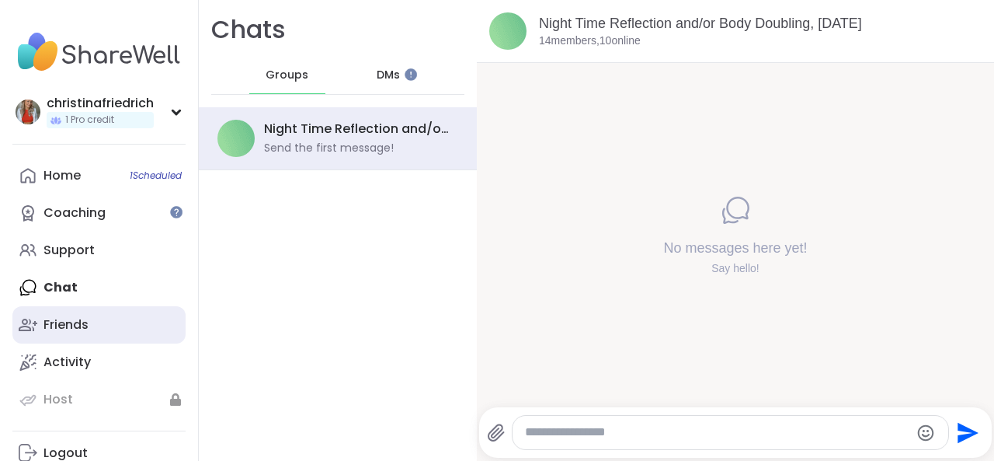
click at [108, 313] on link "Friends" at bounding box center [98, 324] width 173 height 37
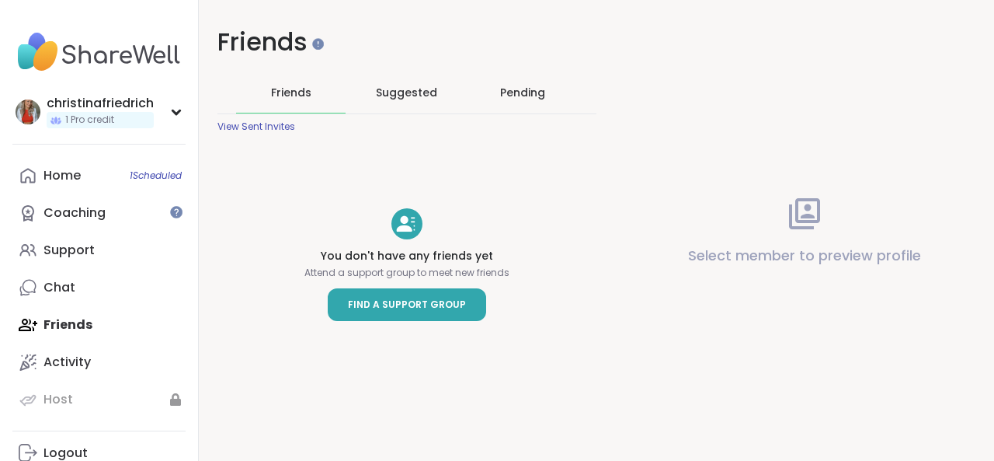
click at [332, 308] on link "Find a Support Group" at bounding box center [407, 304] width 158 height 33
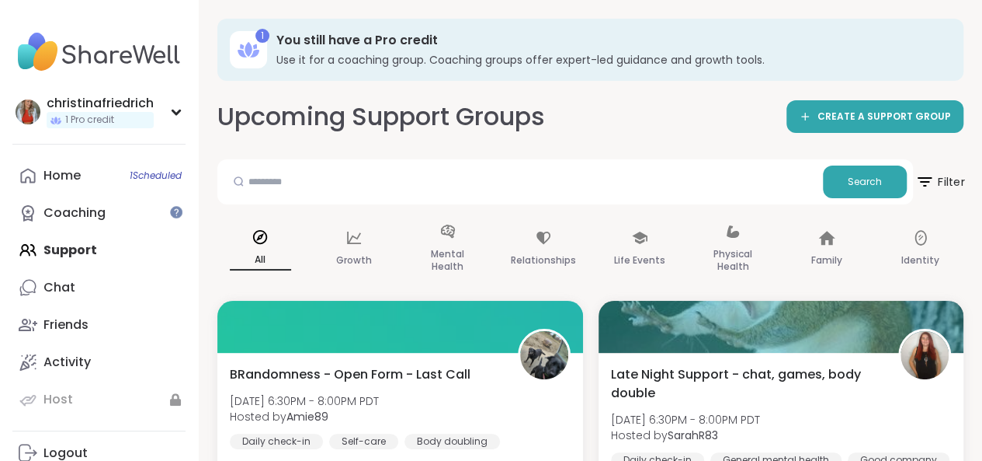
click at [924, 170] on span "Filter" at bounding box center [940, 181] width 50 height 39
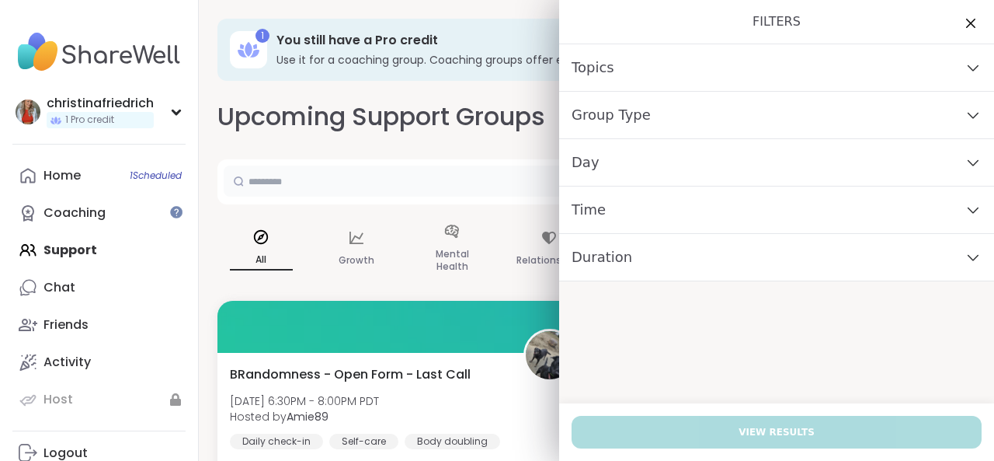
click at [412, 196] on input "text" at bounding box center [526, 180] width 605 height 31
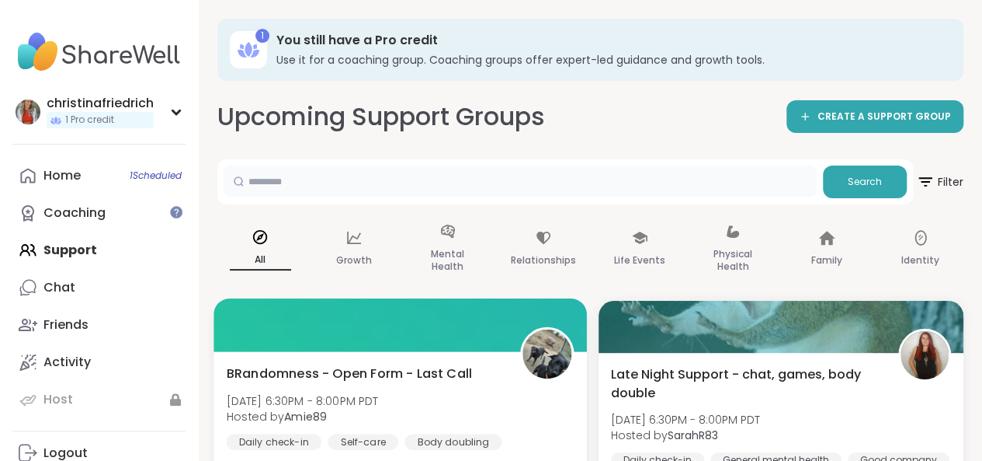
scroll to position [155, 0]
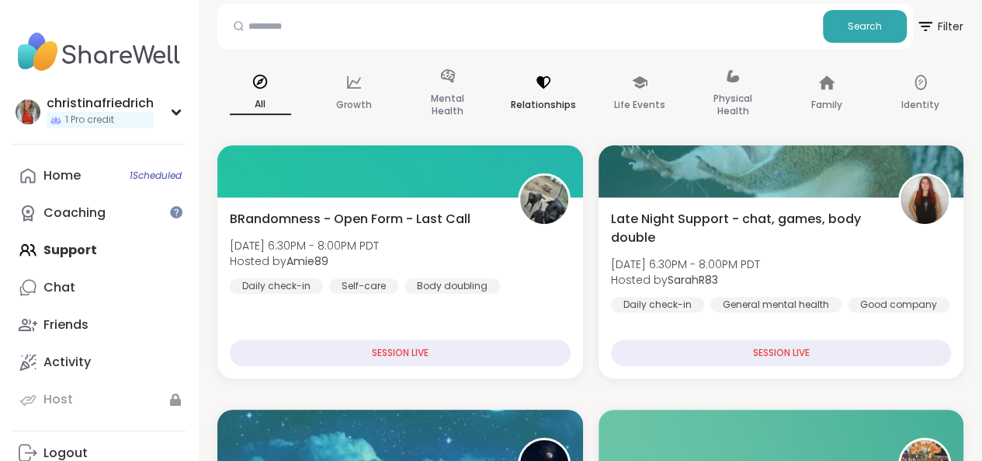
click at [576, 96] on div "Relationships" at bounding box center [544, 94] width 90 height 78
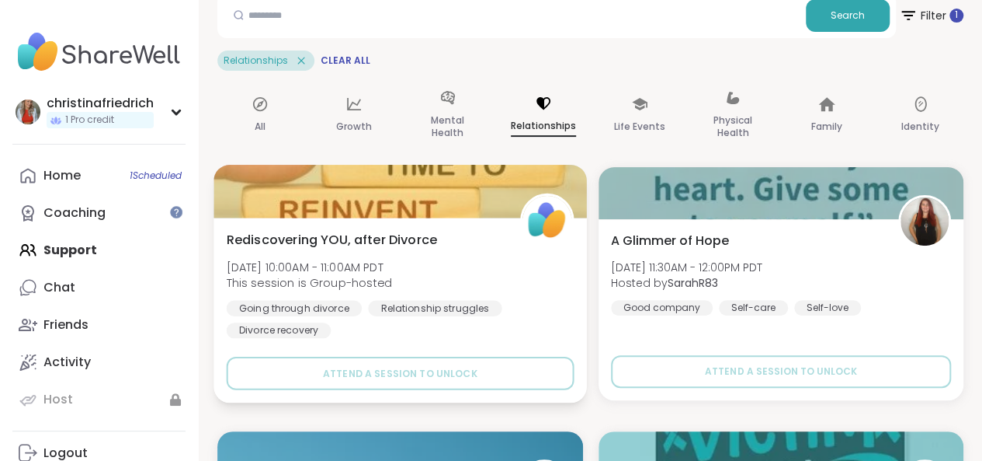
scroll to position [233, 0]
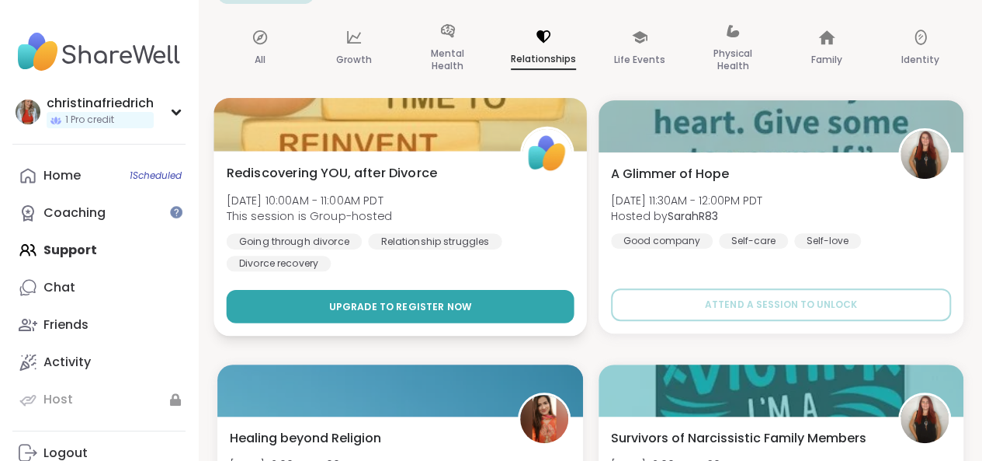
click at [450, 304] on span "Upgrade to register now" at bounding box center [400, 306] width 143 height 14
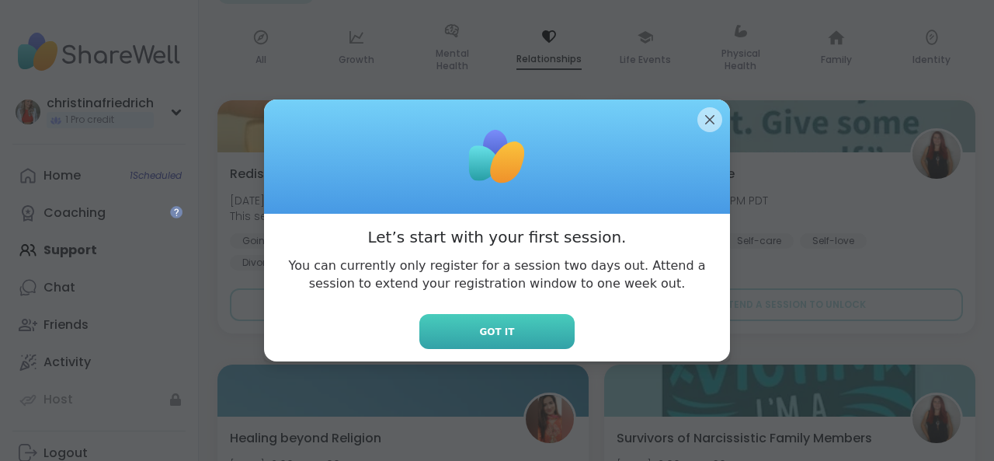
click at [467, 321] on button "Got it" at bounding box center [496, 331] width 155 height 35
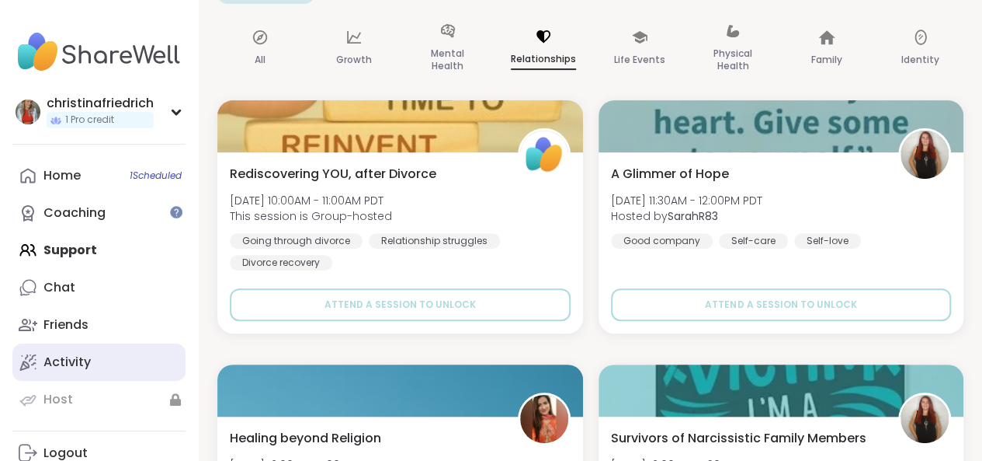
click at [101, 351] on link "Activity" at bounding box center [98, 361] width 173 height 37
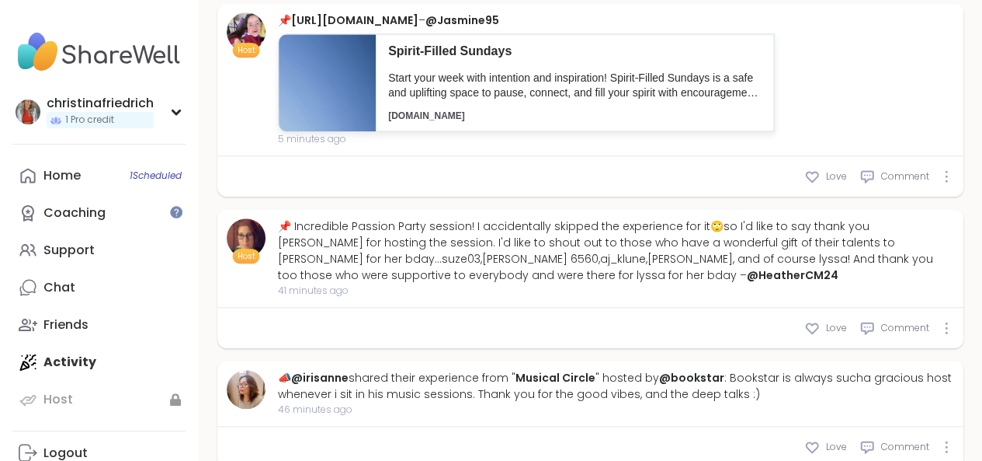
scroll to position [388, 0]
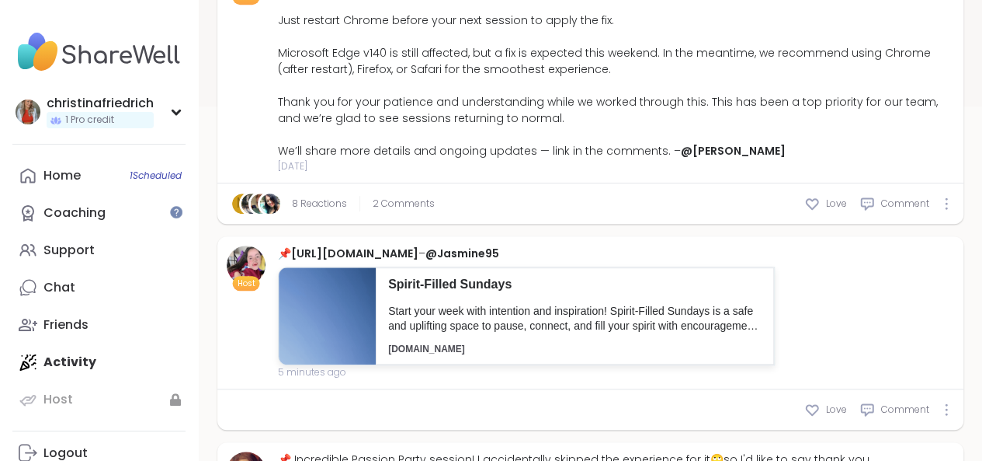
click at [317, 210] on link "8 Reactions" at bounding box center [319, 203] width 55 height 14
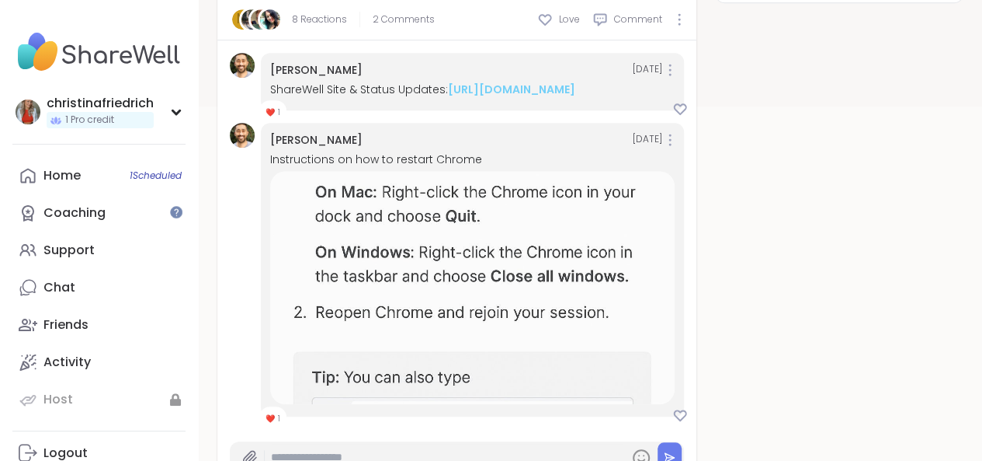
scroll to position [233, 0]
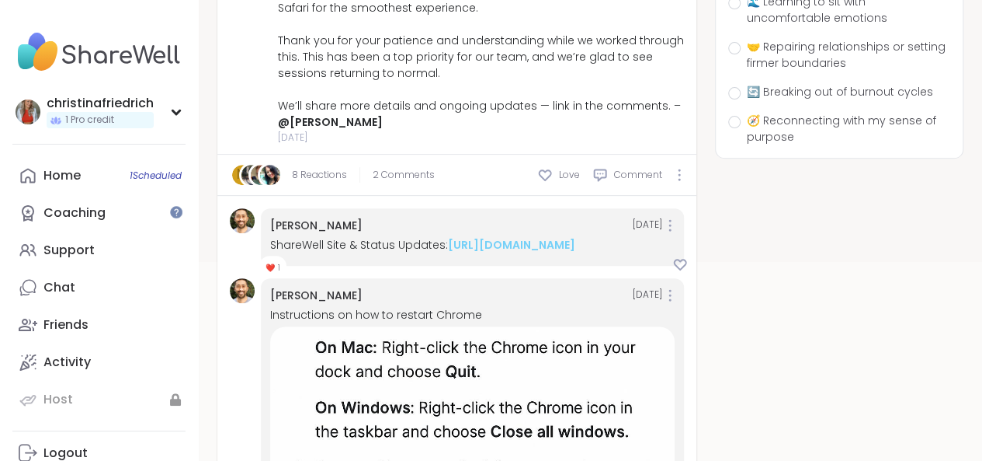
click at [328, 178] on link "8 Reactions" at bounding box center [319, 175] width 55 height 14
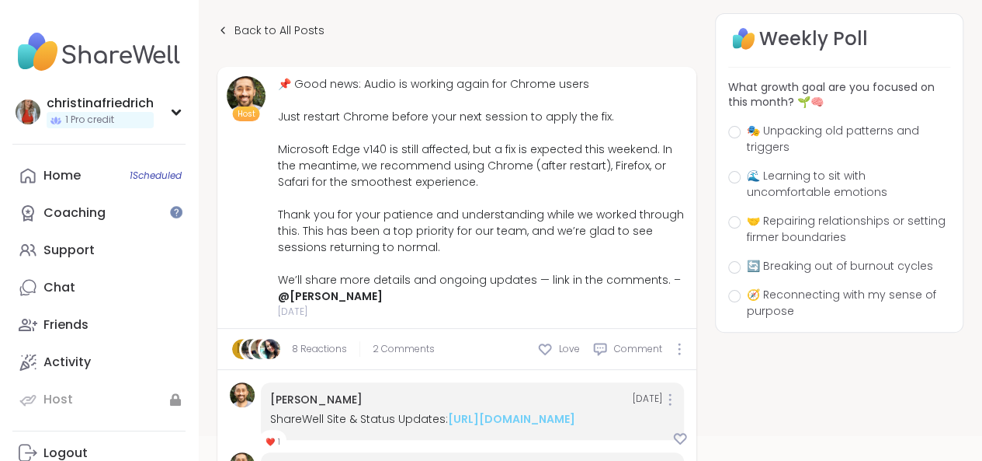
scroll to position [78, 0]
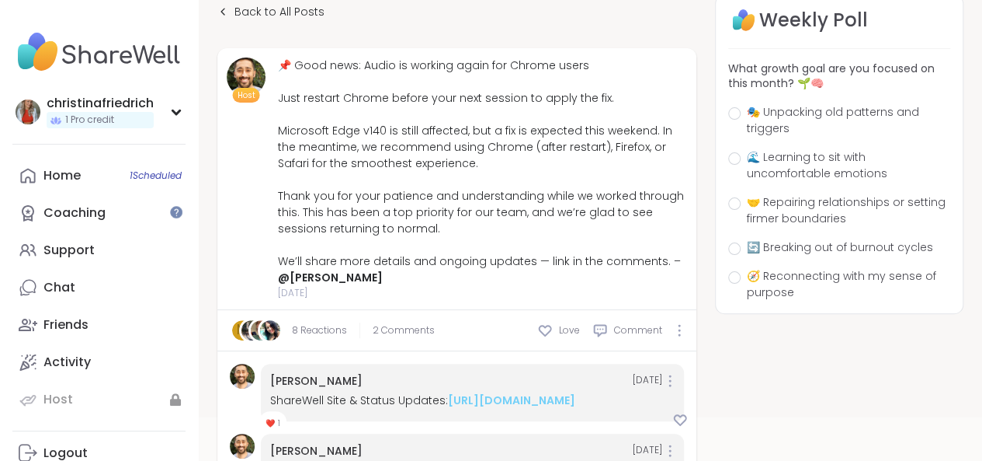
click at [279, 320] on img at bounding box center [270, 330] width 20 height 20
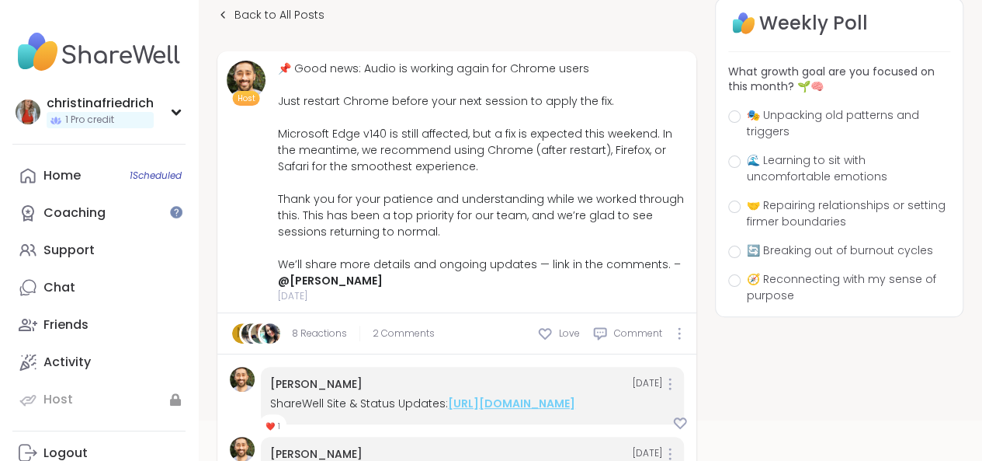
scroll to position [155, 0]
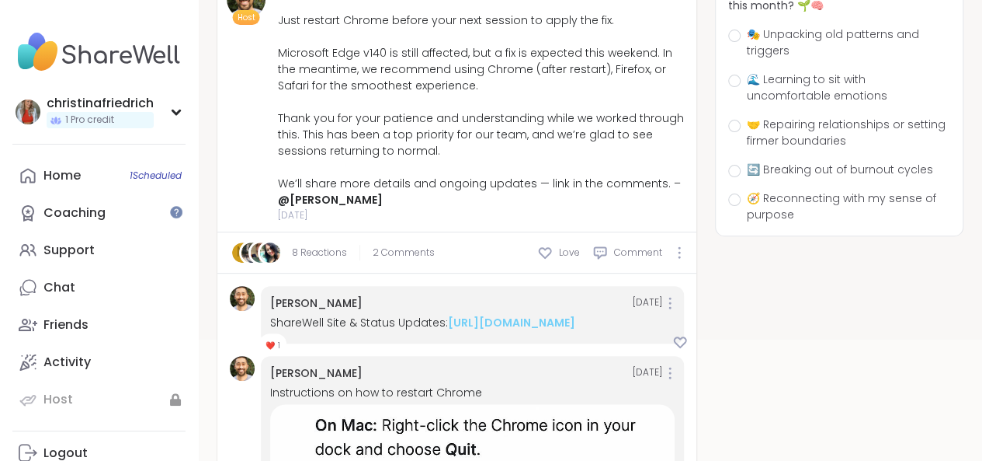
click at [396, 242] on div "m 8 Reactions 2 Comments Love Comment" at bounding box center [456, 252] width 479 height 41
click at [396, 246] on span "2 Comments" at bounding box center [404, 252] width 62 height 14
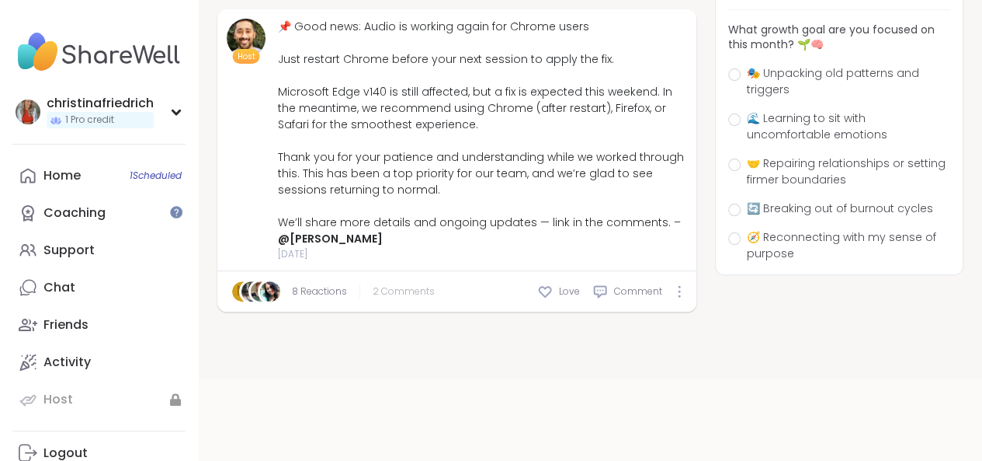
scroll to position [116, 0]
click at [337, 297] on link "8 Reactions" at bounding box center [319, 292] width 55 height 14
click at [252, 287] on img at bounding box center [261, 292] width 20 height 20
click at [550, 288] on icon at bounding box center [545, 292] width 16 height 16
click at [266, 291] on img at bounding box center [270, 292] width 20 height 20
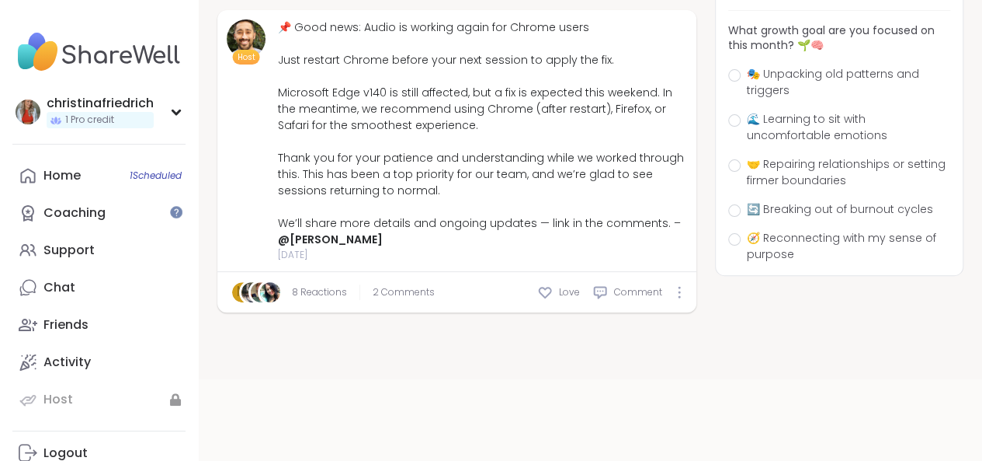
click at [313, 293] on link "8 Reactions" at bounding box center [319, 292] width 55 height 14
click at [313, 293] on div "Host 📌 Good news: Audio is working again for Chrome users Just restart Chrome b…" at bounding box center [456, 161] width 479 height 302
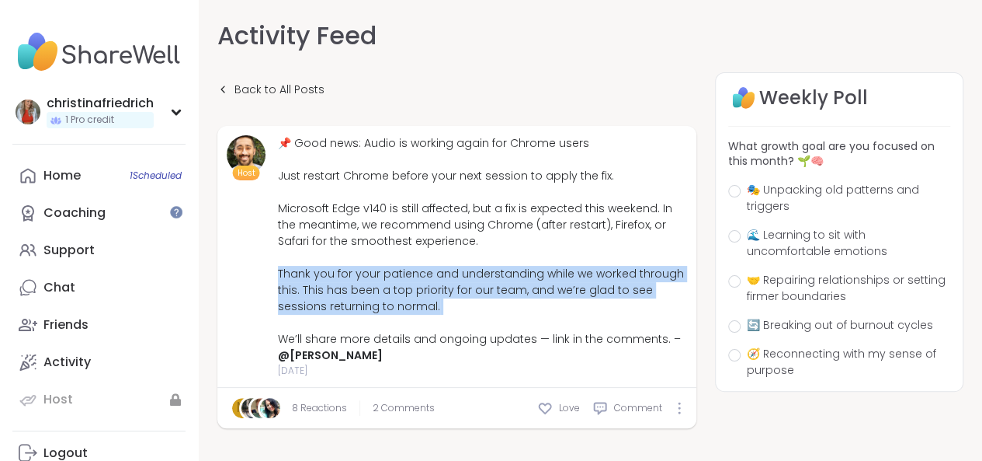
click at [313, 293] on div "📌 Good news: Audio is working again for Chrome users Just restart Chrome before…" at bounding box center [482, 249] width 409 height 228
click at [297, 360] on link "@[PERSON_NAME]" at bounding box center [330, 355] width 105 height 16
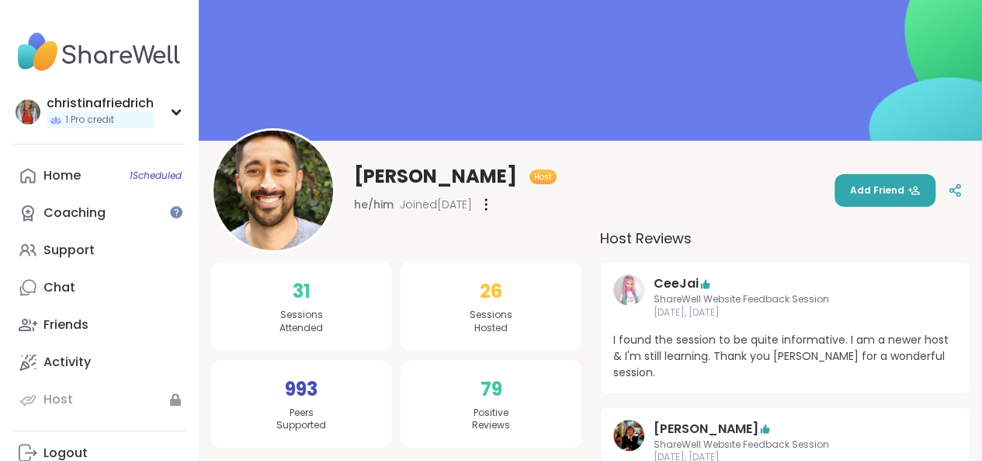
scroll to position [78, 0]
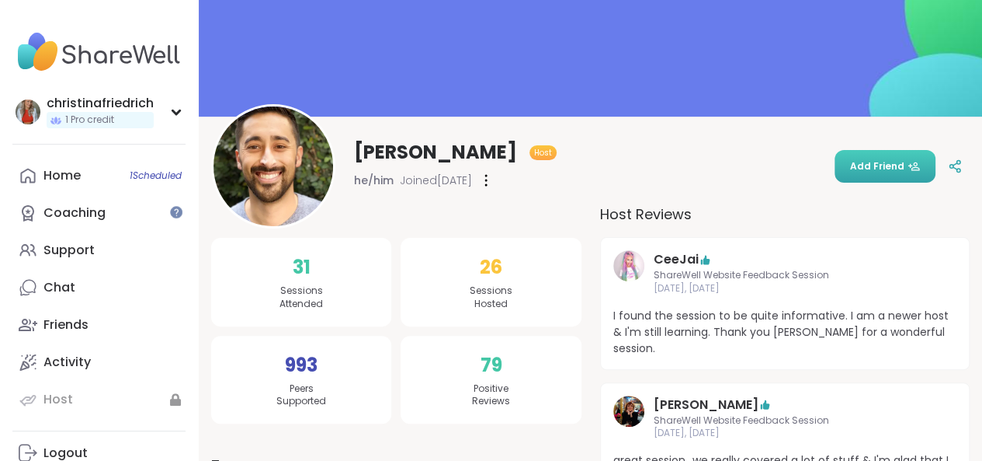
click at [908, 167] on icon at bounding box center [914, 166] width 12 height 12
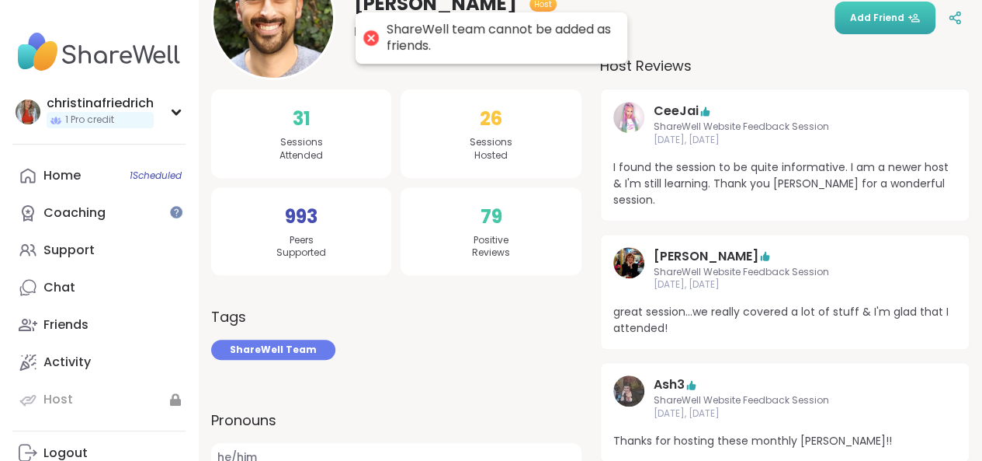
scroll to position [233, 0]
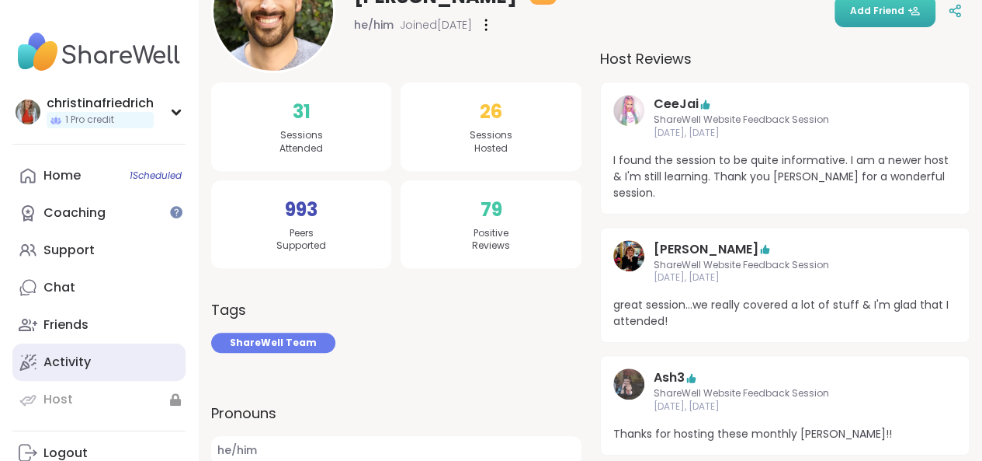
click at [106, 362] on link "Activity" at bounding box center [98, 361] width 173 height 37
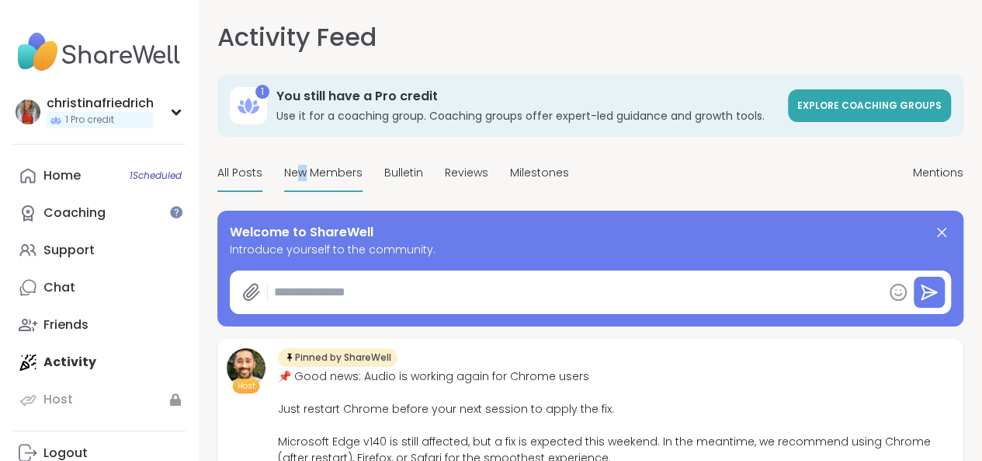
click at [301, 187] on div "New Members" at bounding box center [323, 173] width 78 height 37
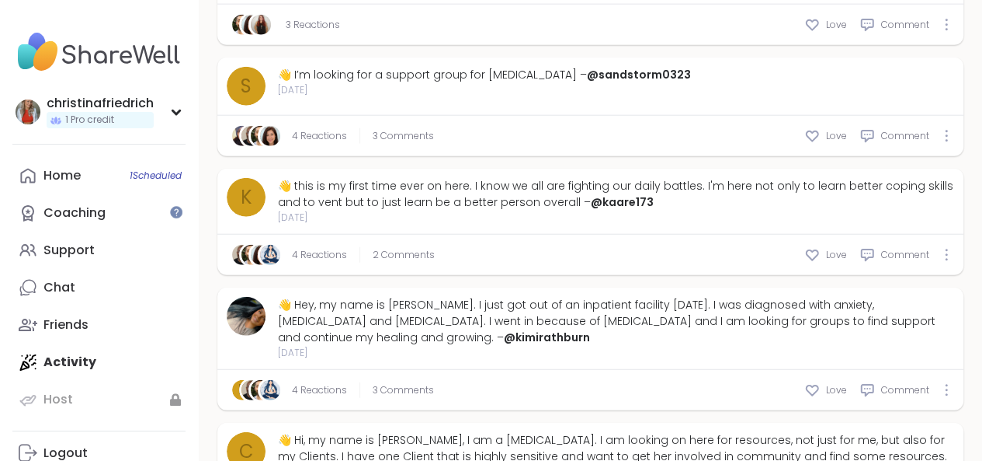
scroll to position [2108, 0]
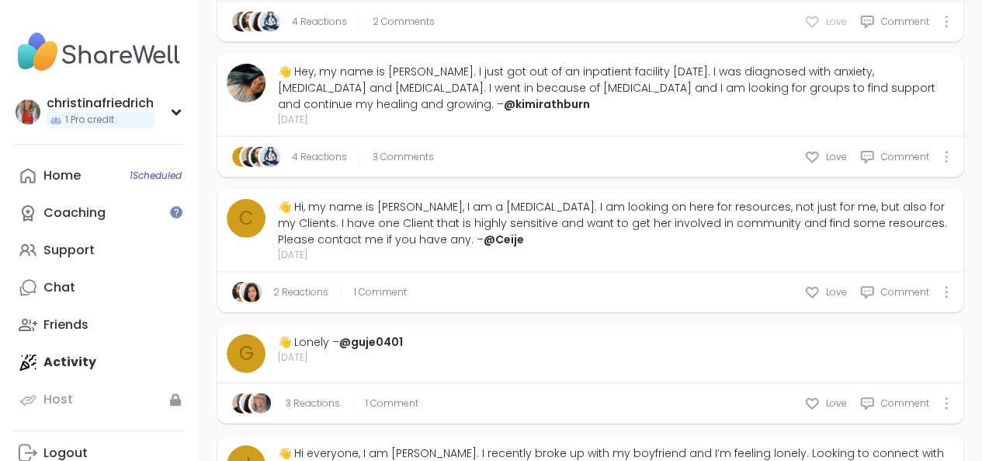
click at [826, 29] on span "Love" at bounding box center [836, 22] width 21 height 14
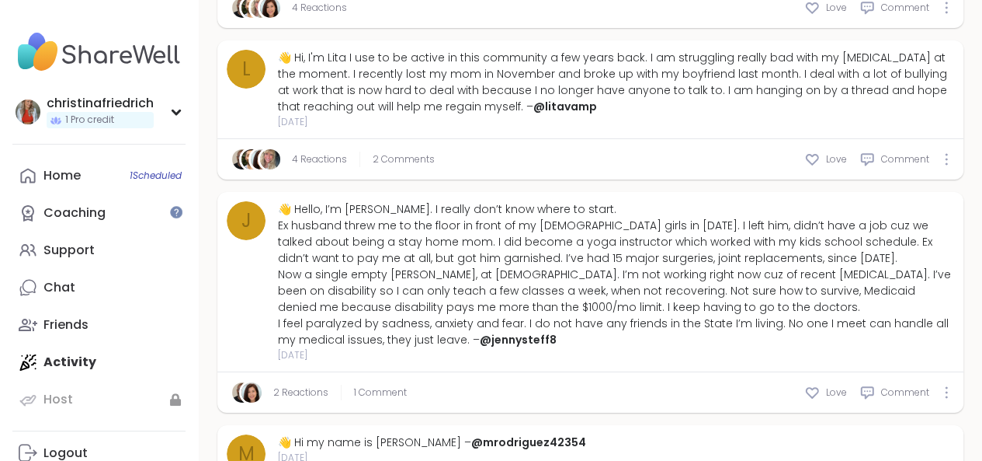
scroll to position [2633, 0]
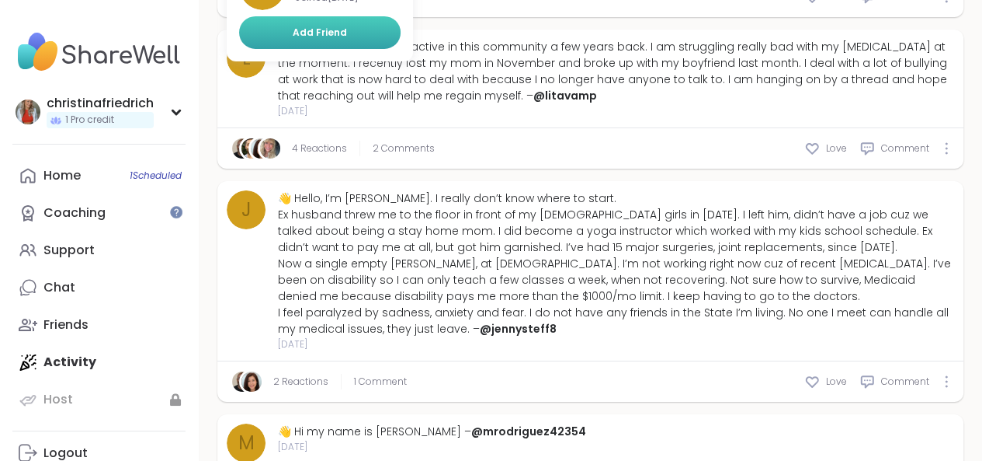
click at [311, 49] on button "Add Friend" at bounding box center [320, 32] width 162 height 33
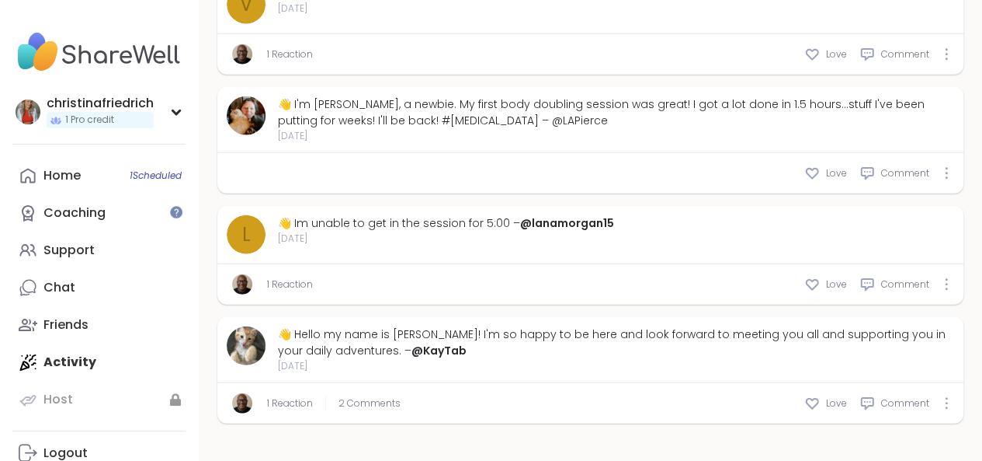
scroll to position [5014, 0]
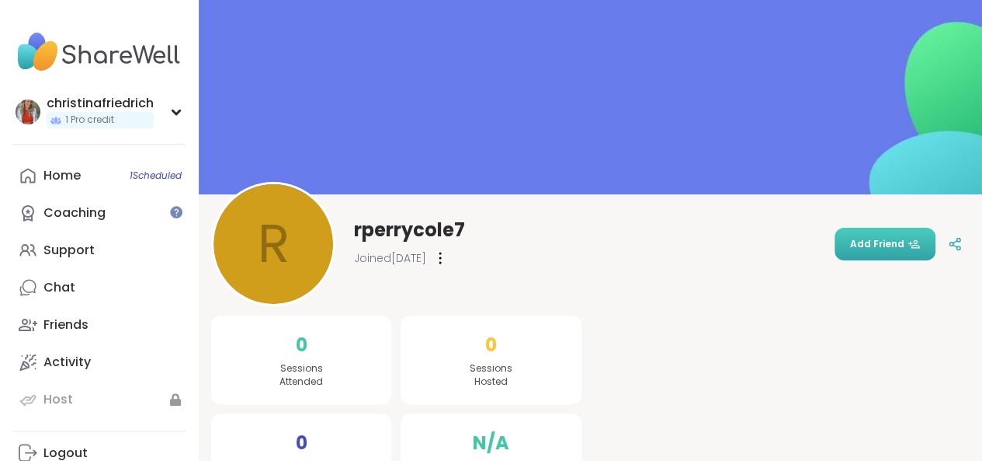
click at [865, 231] on button "Add Friend" at bounding box center [885, 244] width 101 height 33
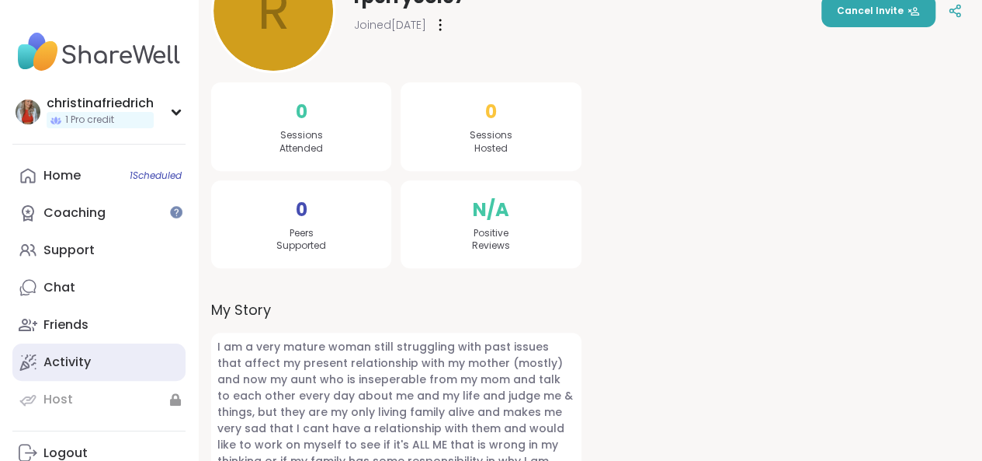
scroll to position [78, 0]
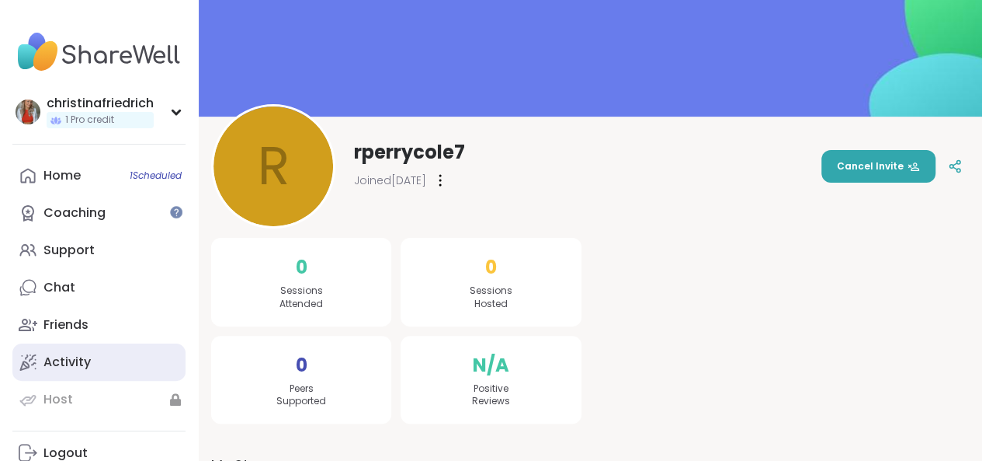
click at [96, 377] on link "Activity" at bounding box center [98, 361] width 173 height 37
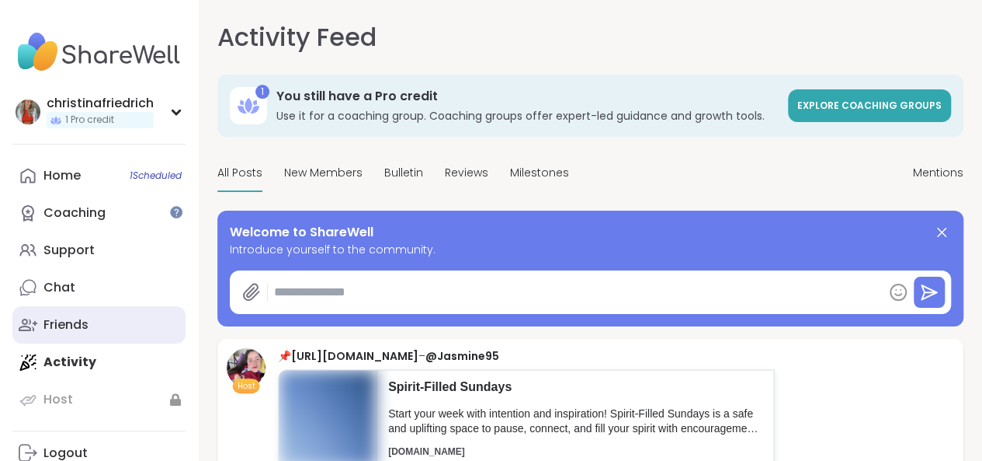
type textarea "*"
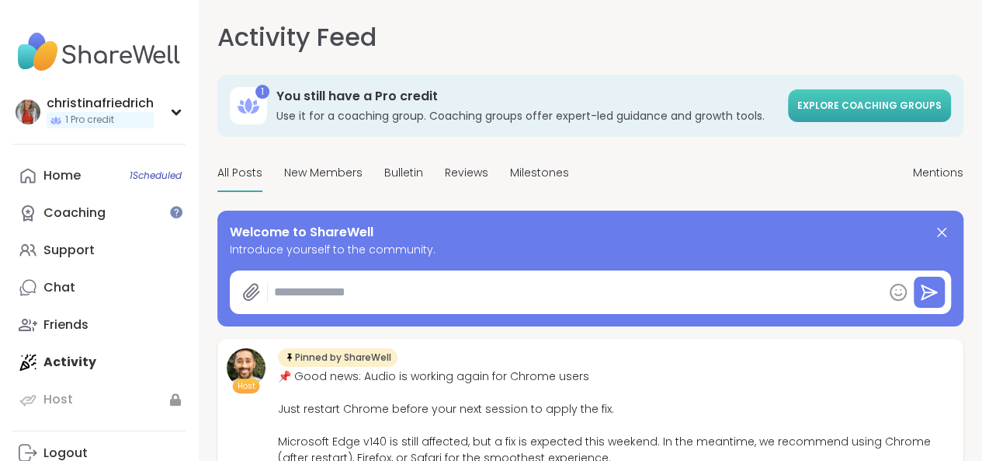
click at [788, 122] on link "Explore Coaching Groups" at bounding box center [869, 105] width 163 height 33
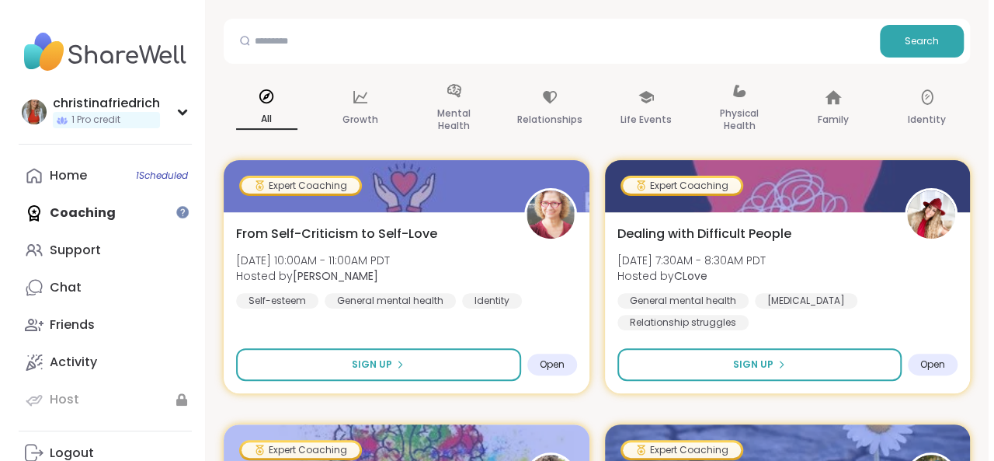
scroll to position [233, 0]
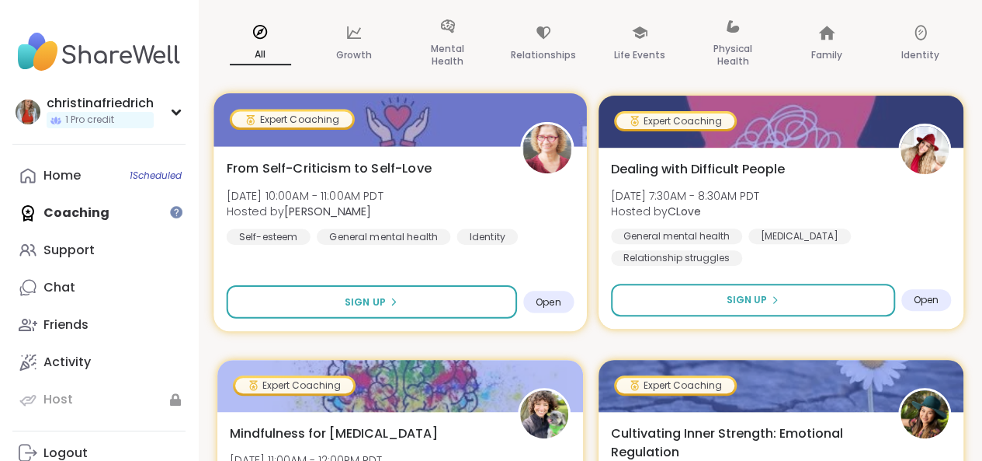
click at [536, 295] on span "Open" at bounding box center [549, 301] width 26 height 12
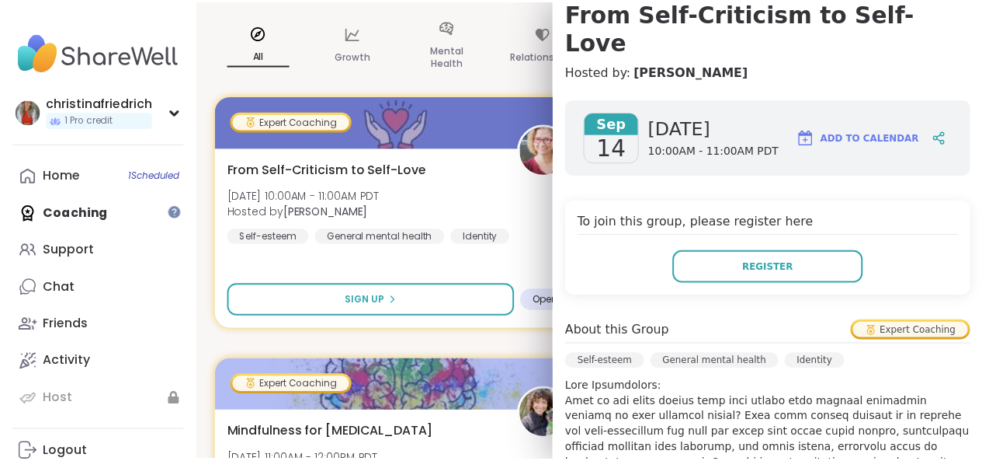
scroll to position [311, 0]
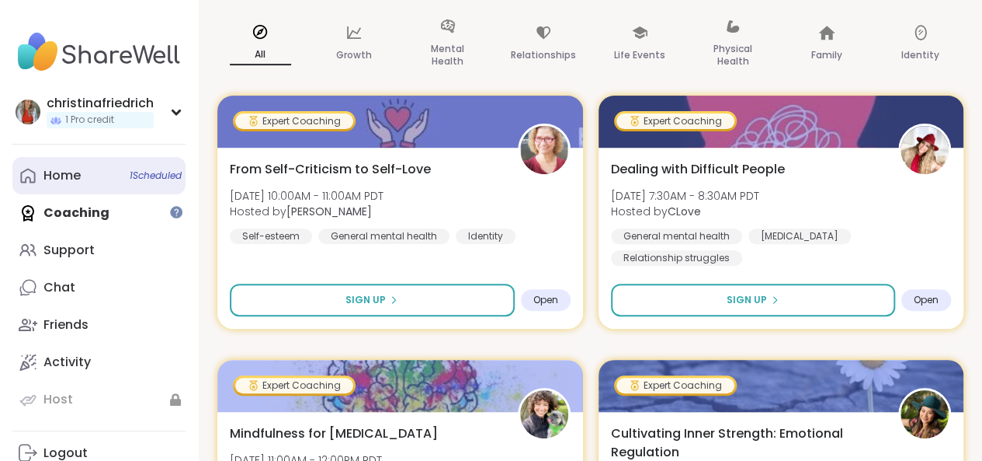
click at [110, 176] on link "Home 1 Scheduled" at bounding box center [98, 175] width 173 height 37
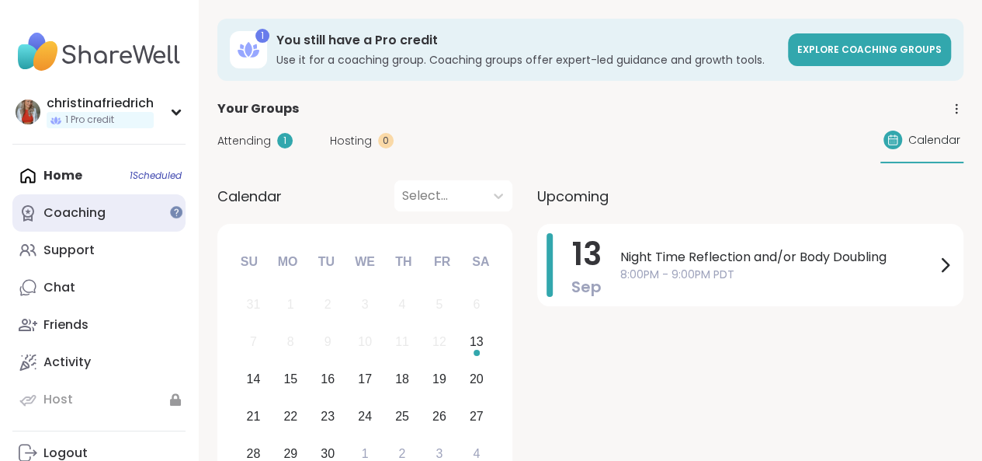
click at [106, 215] on link "Coaching" at bounding box center [98, 212] width 173 height 37
